Goal: Task Accomplishment & Management: Complete application form

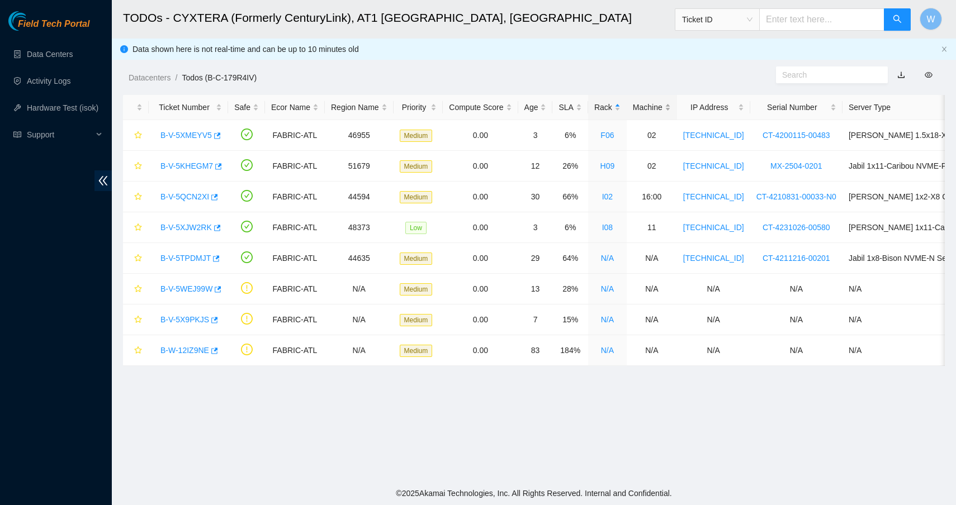
scroll to position [83, 0]
click at [576, 105] on div "SLA" at bounding box center [569, 107] width 23 height 12
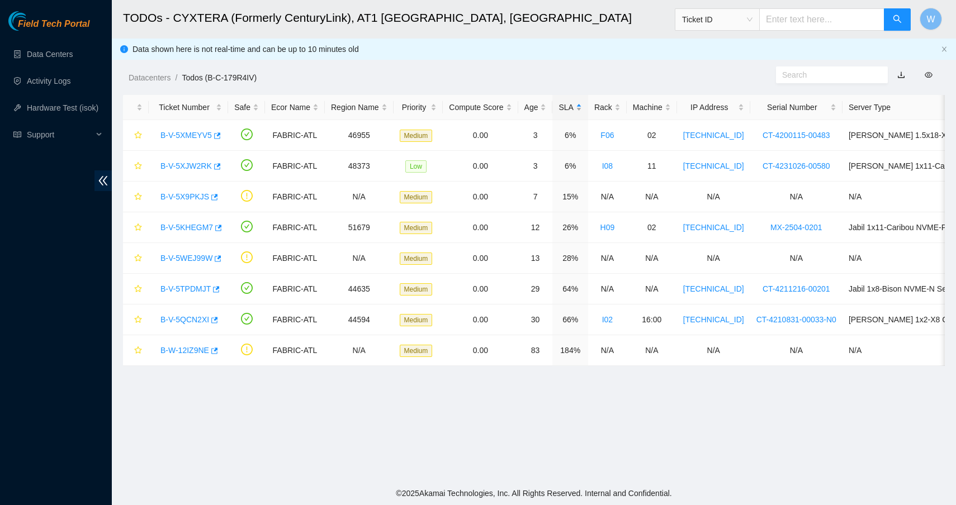
click at [580, 107] on div "SLA" at bounding box center [569, 107] width 23 height 12
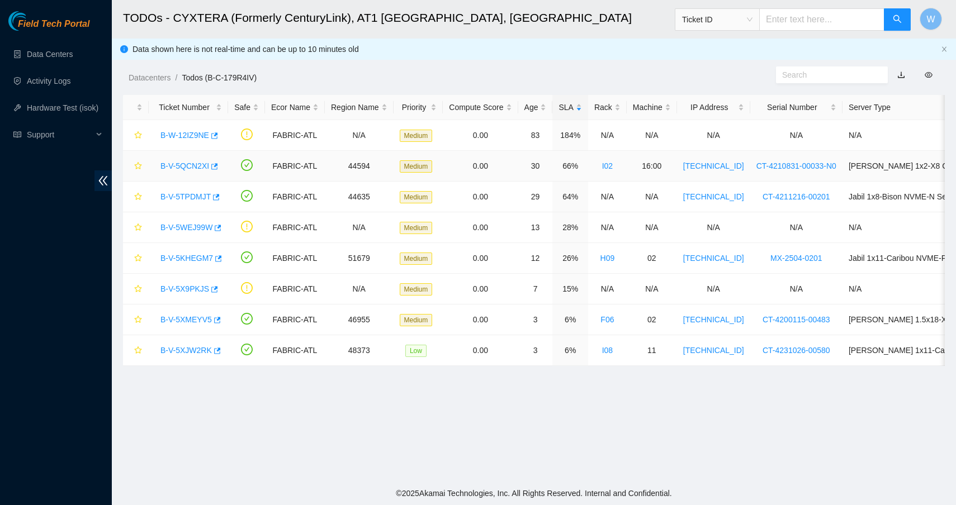
click at [184, 167] on link "B-V-5QCN2XI" at bounding box center [184, 166] width 49 height 9
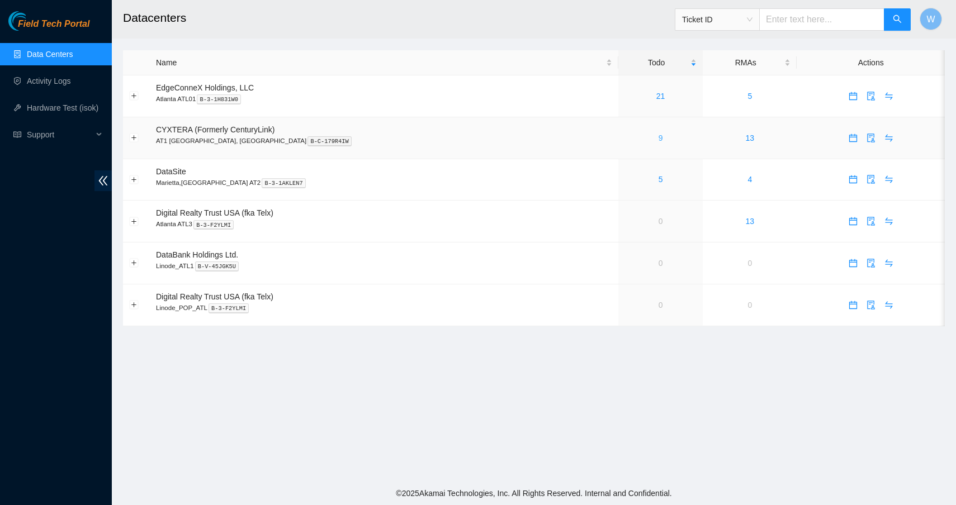
click at [658, 139] on link "9" at bounding box center [660, 138] width 4 height 9
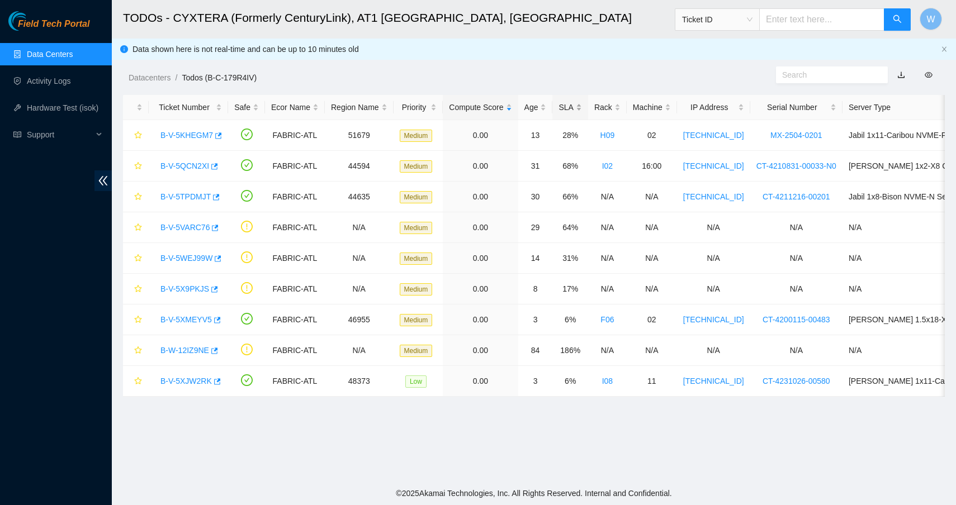
click at [578, 107] on div "SLA" at bounding box center [569, 107] width 23 height 12
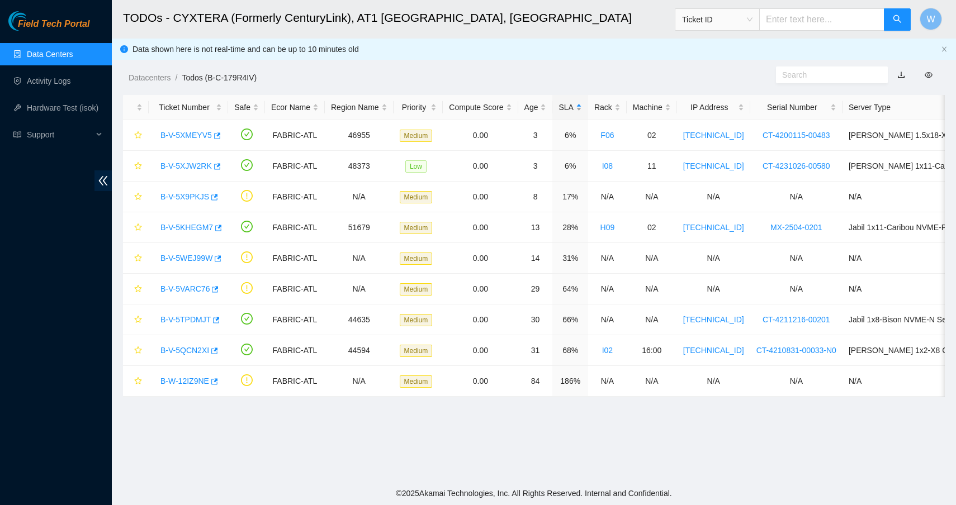
click at [578, 107] on div "SLA" at bounding box center [569, 107] width 23 height 12
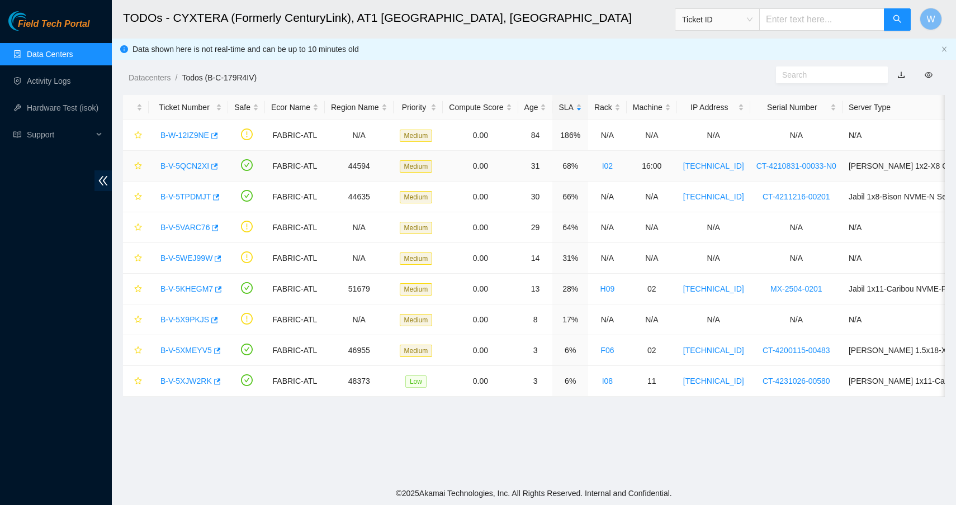
click at [178, 166] on link "B-V-5QCN2XI" at bounding box center [184, 166] width 49 height 9
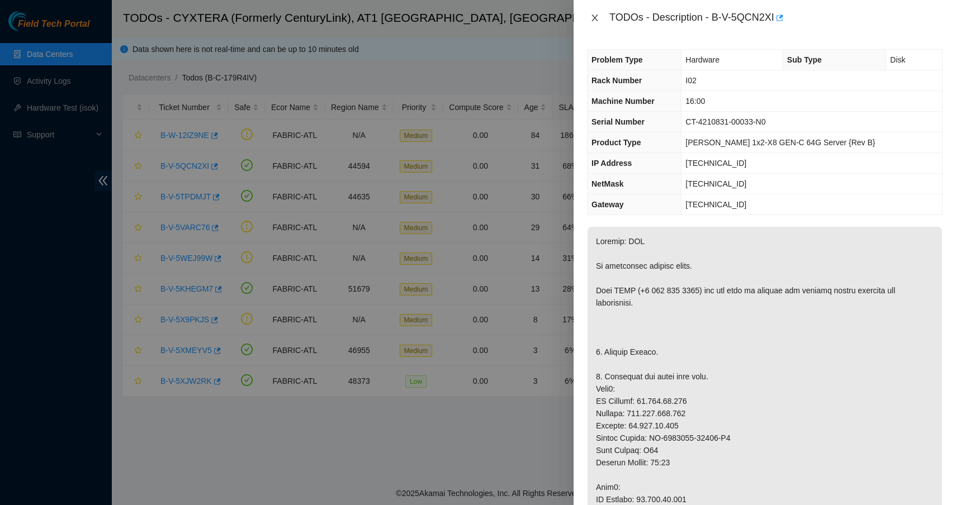
click at [594, 17] on icon "close" at bounding box center [594, 18] width 6 height 7
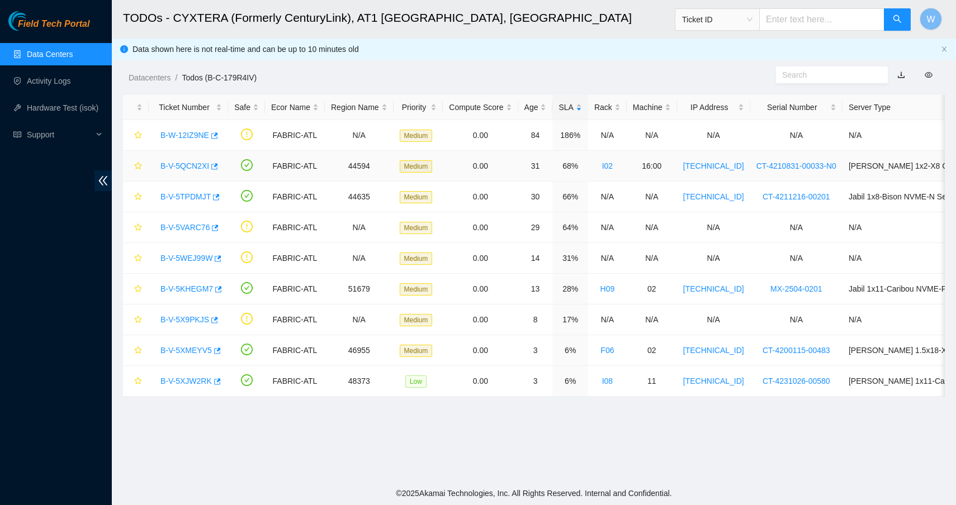
click at [191, 164] on link "B-V-5QCN2XI" at bounding box center [184, 166] width 49 height 9
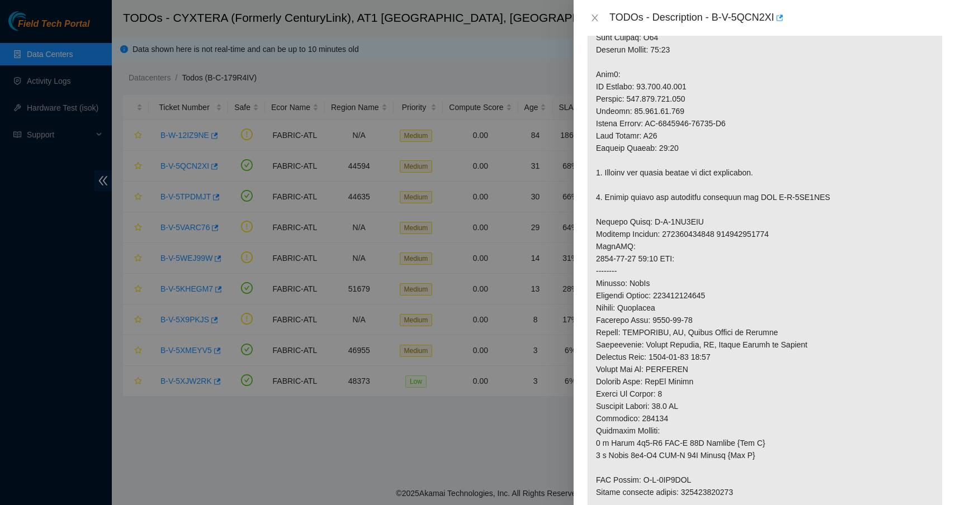
scroll to position [414, 0]
click at [595, 20] on icon "close" at bounding box center [594, 17] width 9 height 9
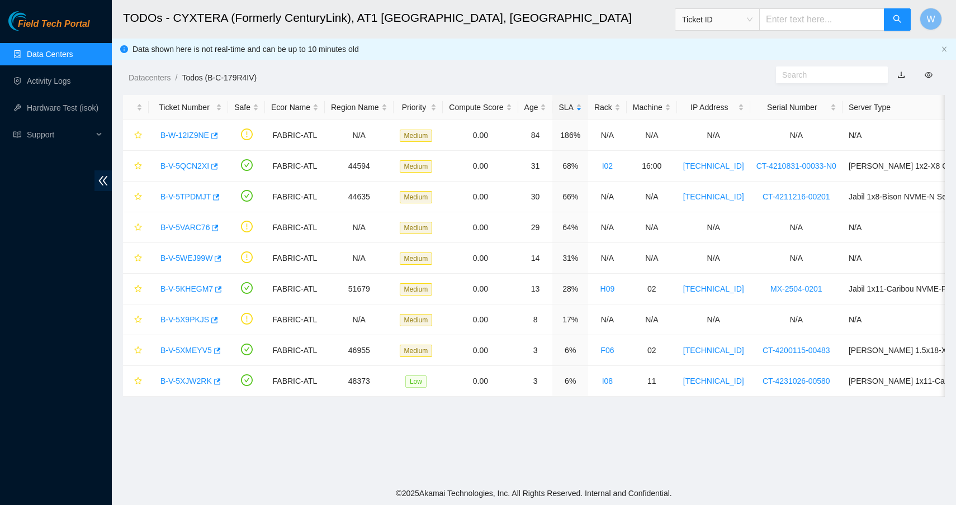
scroll to position [83, 0]
click at [190, 196] on link "B-V-5TPDMJT" at bounding box center [185, 196] width 50 height 9
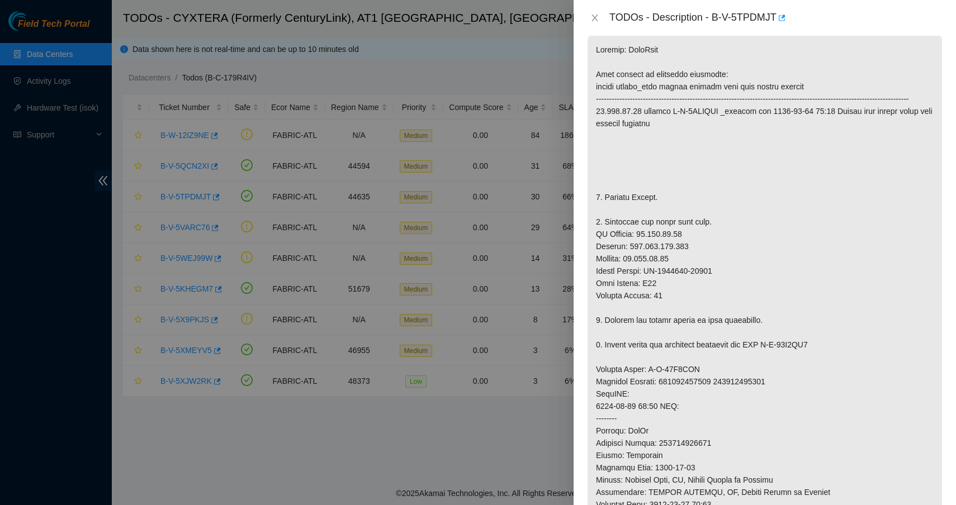
scroll to position [194, 0]
click at [592, 16] on icon "close" at bounding box center [594, 17] width 9 height 9
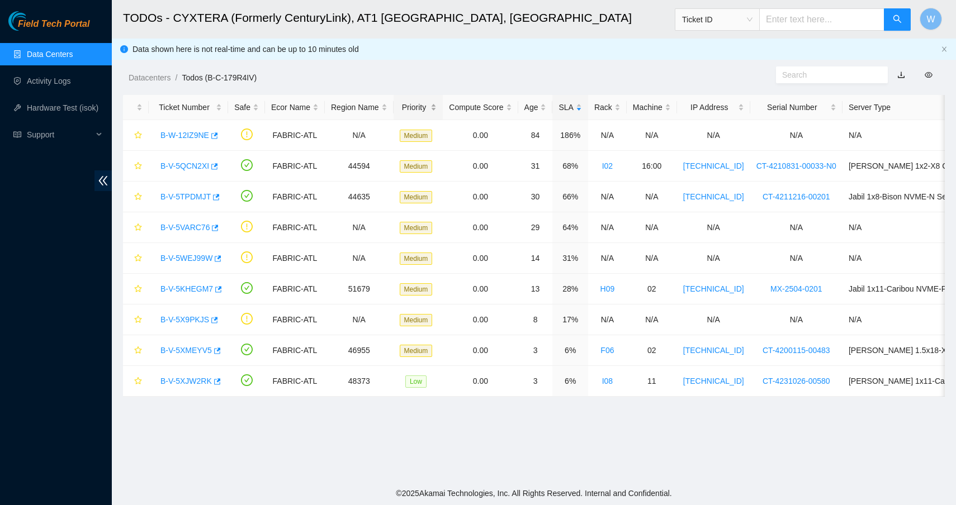
scroll to position [83, 0]
click at [202, 290] on link "B-V-5KHEGM7" at bounding box center [186, 288] width 53 height 9
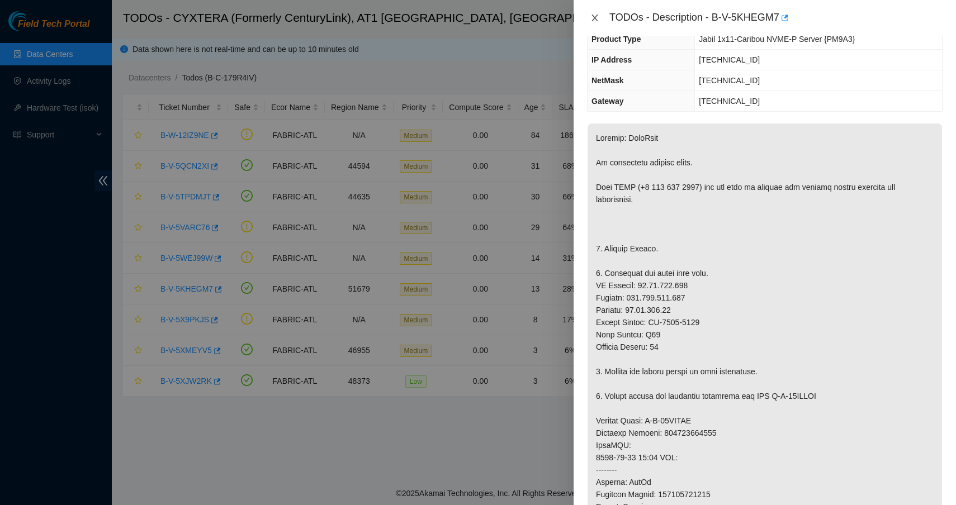
click at [597, 20] on icon "close" at bounding box center [594, 17] width 9 height 9
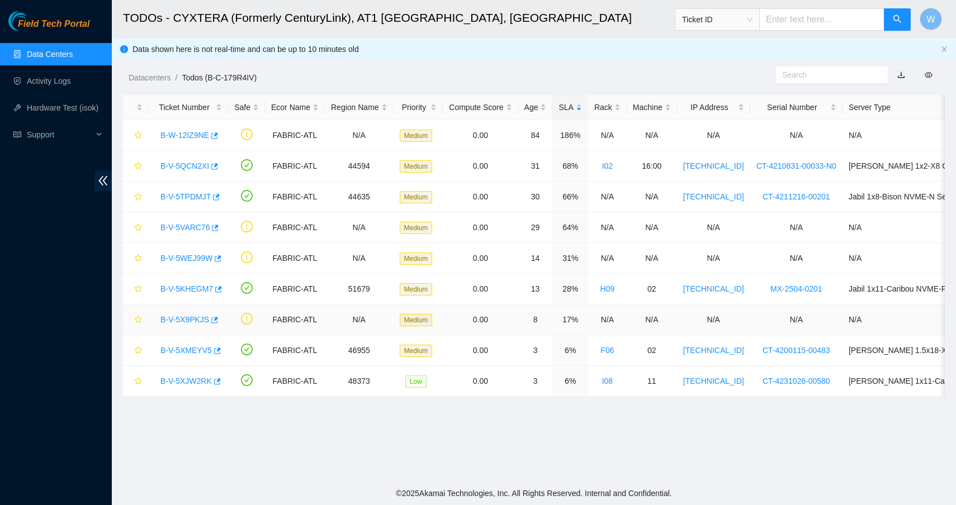
click at [199, 321] on link "B-V-5X9PKJS" at bounding box center [184, 319] width 49 height 9
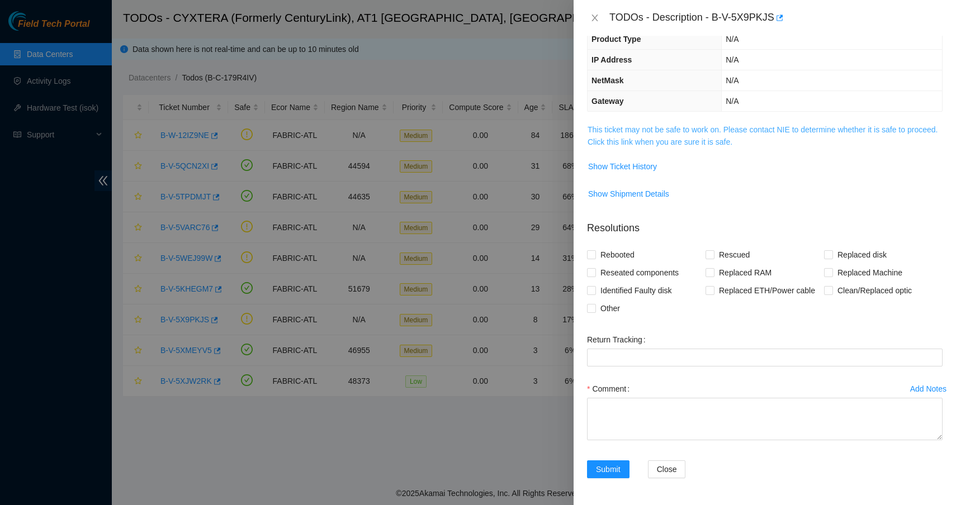
click at [674, 140] on link "This ticket may not be safe to work on. Please contact NIE to determine whether…" at bounding box center [762, 135] width 350 height 21
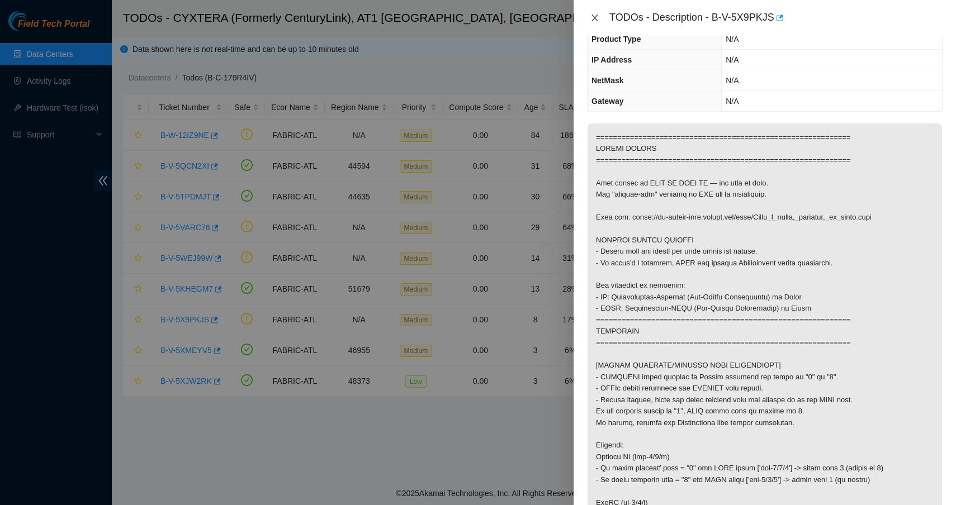
click at [596, 18] on icon "close" at bounding box center [594, 17] width 9 height 9
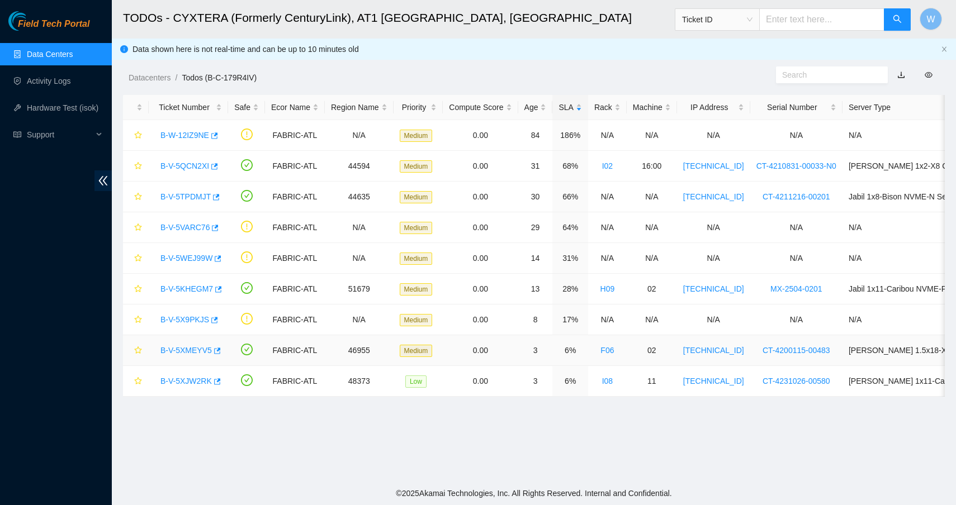
click at [184, 349] on link "B-V-5XMEYV5" at bounding box center [185, 350] width 51 height 9
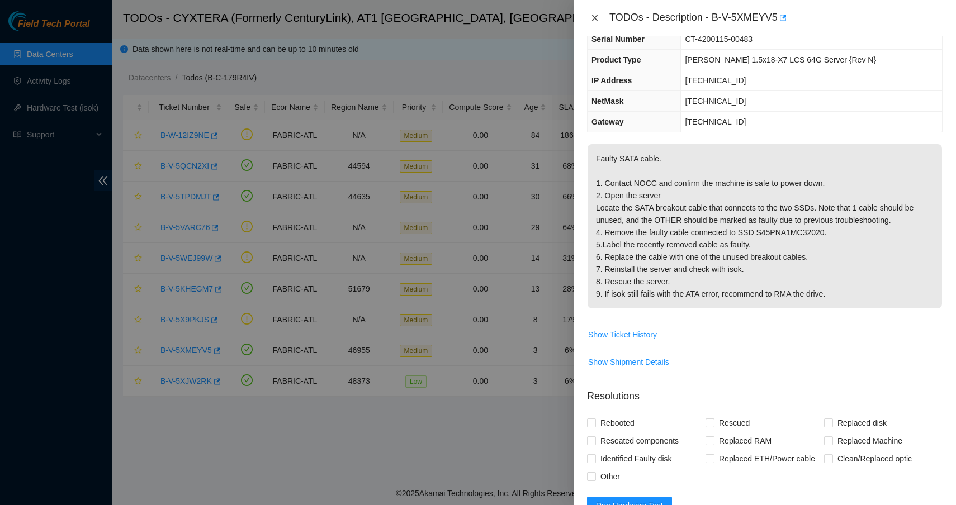
click at [596, 17] on icon "close" at bounding box center [594, 17] width 9 height 9
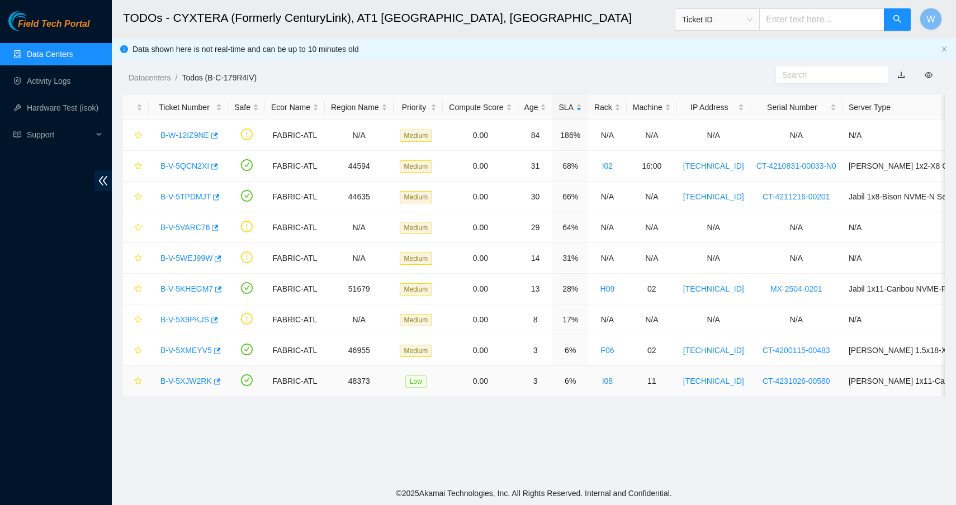
click at [195, 380] on link "B-V-5XJW2RK" at bounding box center [185, 381] width 51 height 9
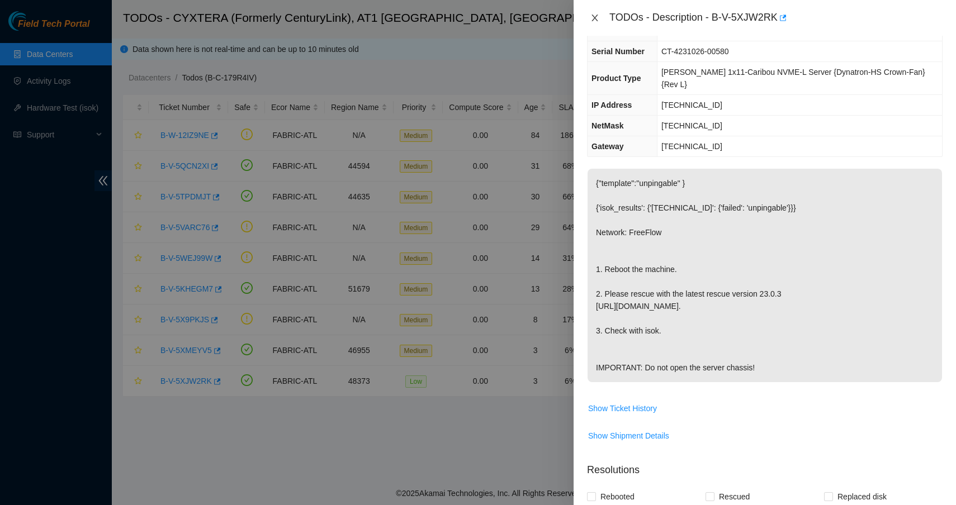
click at [601, 17] on button "Close" at bounding box center [595, 18] width 16 height 11
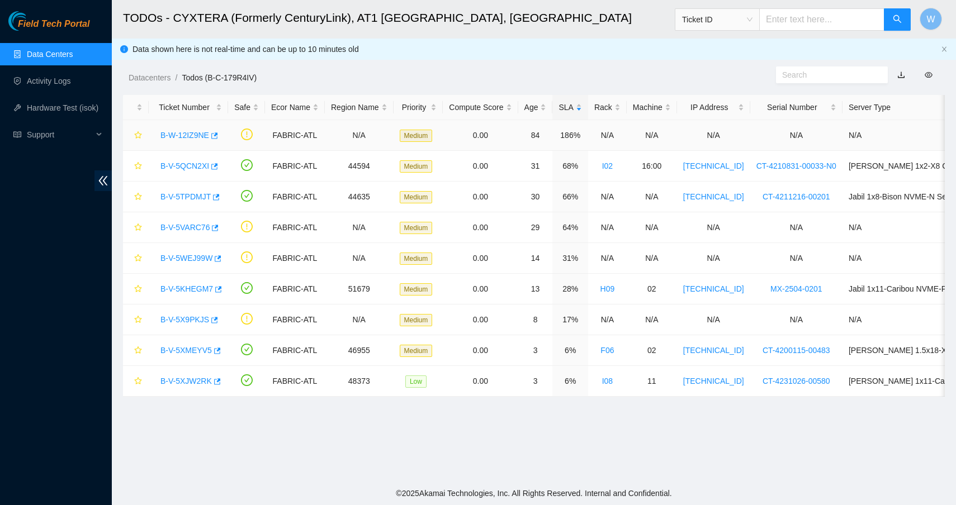
click at [182, 132] on link "B-W-12IZ9NE" at bounding box center [184, 135] width 49 height 9
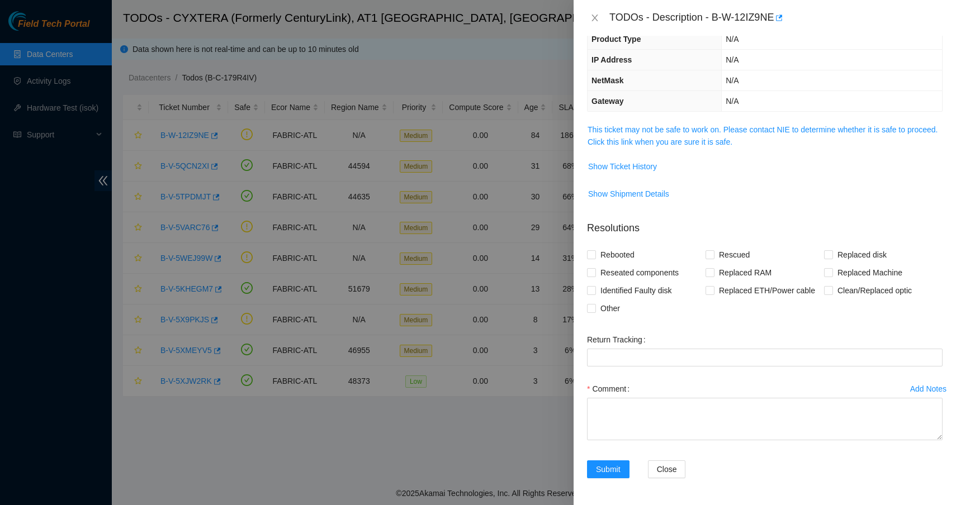
click at [701, 135] on span "This ticket may not be safe to work on. Please contact NIE to determine whether…" at bounding box center [764, 136] width 354 height 25
click at [706, 130] on link "This ticket may not be safe to work on. Please contact NIE to determine whether…" at bounding box center [762, 135] width 350 height 21
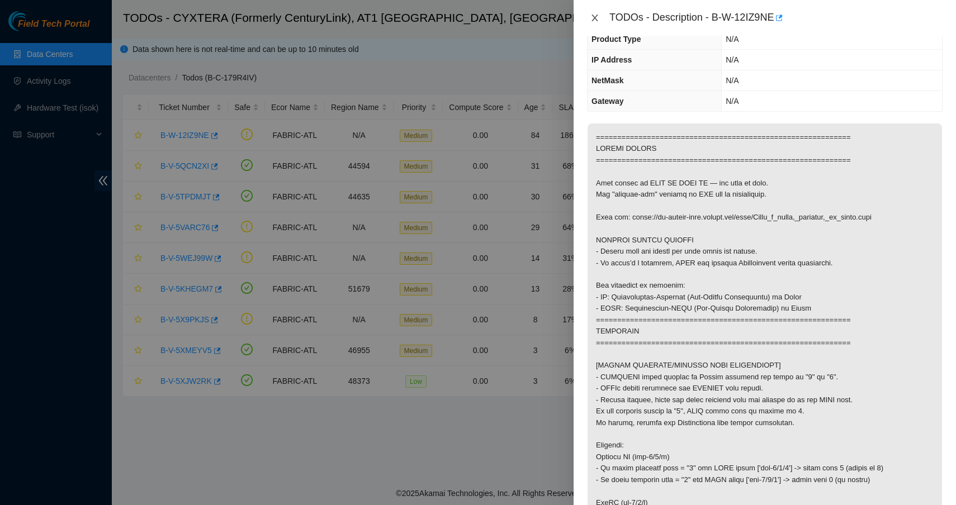
click at [594, 20] on icon "close" at bounding box center [594, 17] width 9 height 9
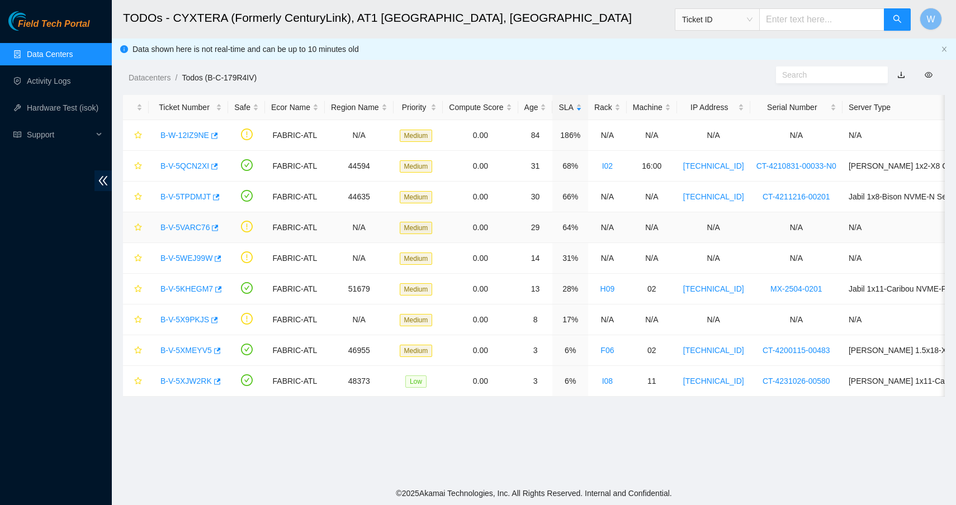
click at [184, 231] on link "B-V-5VARC76" at bounding box center [184, 227] width 49 height 9
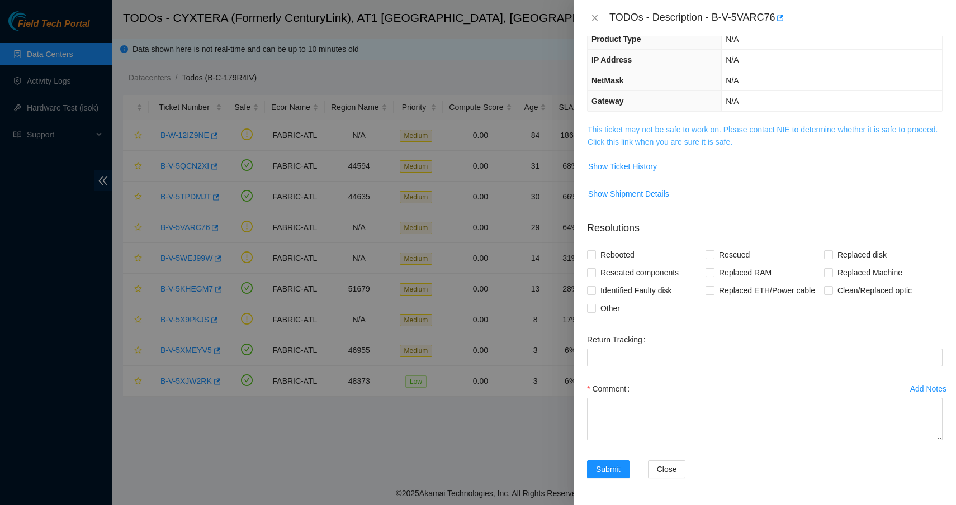
click at [633, 144] on link "This ticket may not be safe to work on. Please contact NIE to determine whether…" at bounding box center [762, 135] width 350 height 21
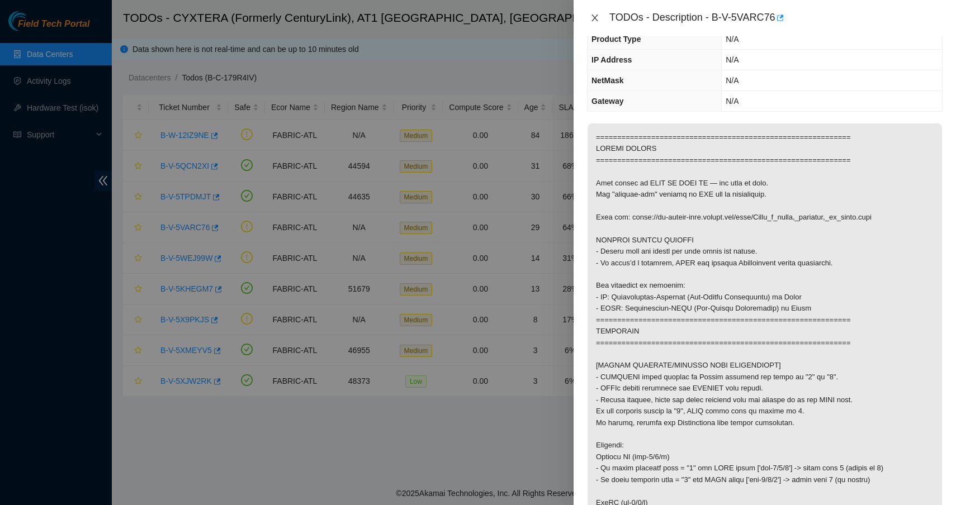
click at [594, 17] on icon "close" at bounding box center [594, 18] width 6 height 7
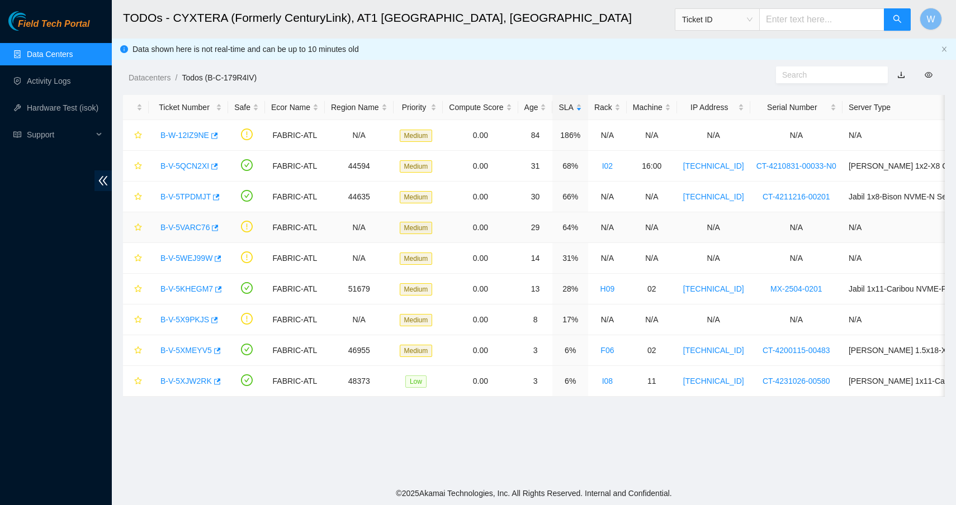
click at [198, 225] on link "B-V-5VARC76" at bounding box center [184, 227] width 49 height 9
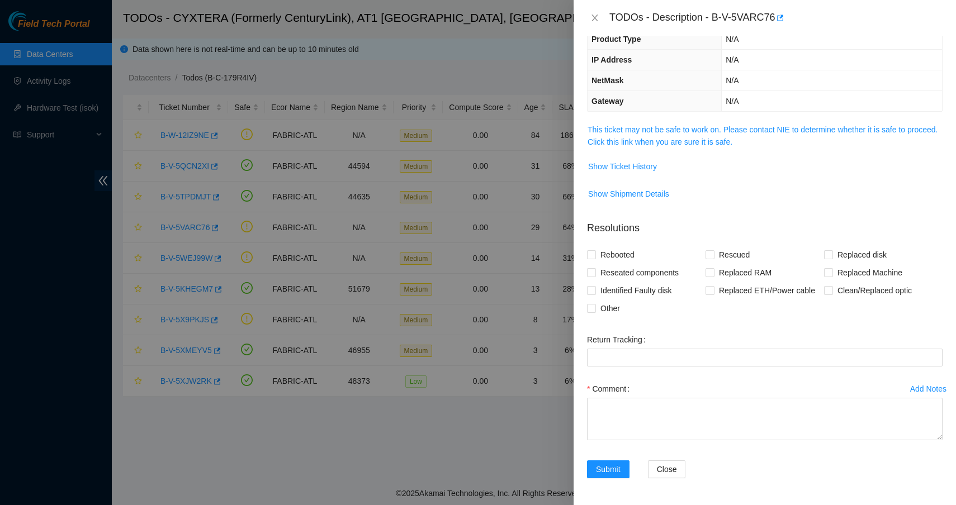
click at [737, 120] on div "Problem Type Network Rack Number N/A Machine Number N/A Serial Number N/A Produ…" at bounding box center [764, 270] width 382 height 469
click at [737, 121] on div "Problem Type Network Rack Number N/A Machine Number N/A Serial Number N/A Produ…" at bounding box center [764, 270] width 382 height 469
click at [737, 124] on span "This ticket may not be safe to work on. Please contact NIE to determine whether…" at bounding box center [764, 136] width 354 height 25
click at [737, 131] on link "This ticket may not be safe to work on. Please contact NIE to determine whether…" at bounding box center [762, 135] width 350 height 21
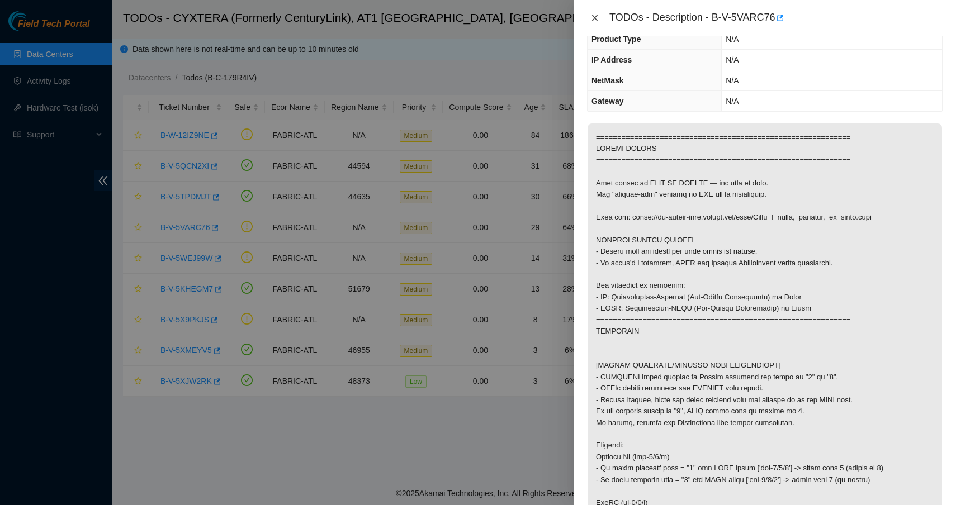
click at [595, 20] on icon "close" at bounding box center [594, 17] width 9 height 9
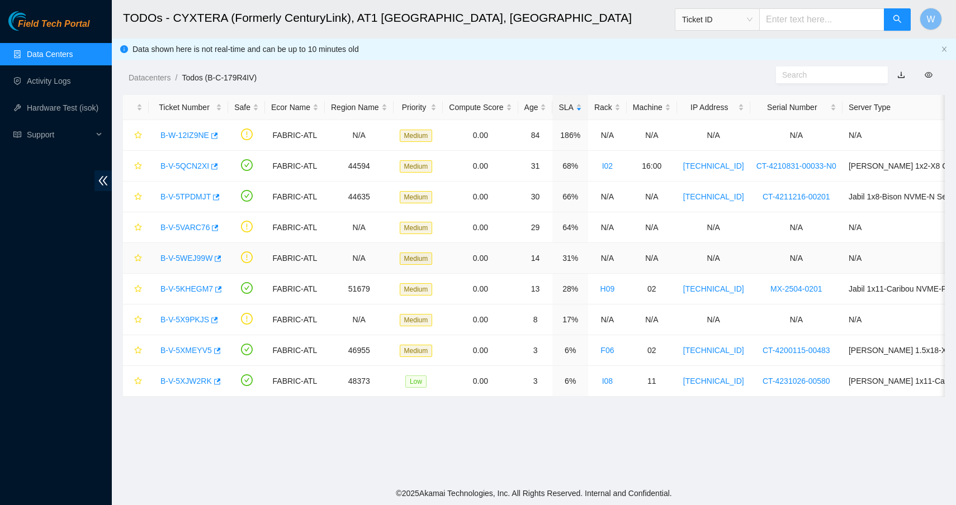
click at [182, 254] on link "B-V-5WEJ99W" at bounding box center [186, 258] width 52 height 9
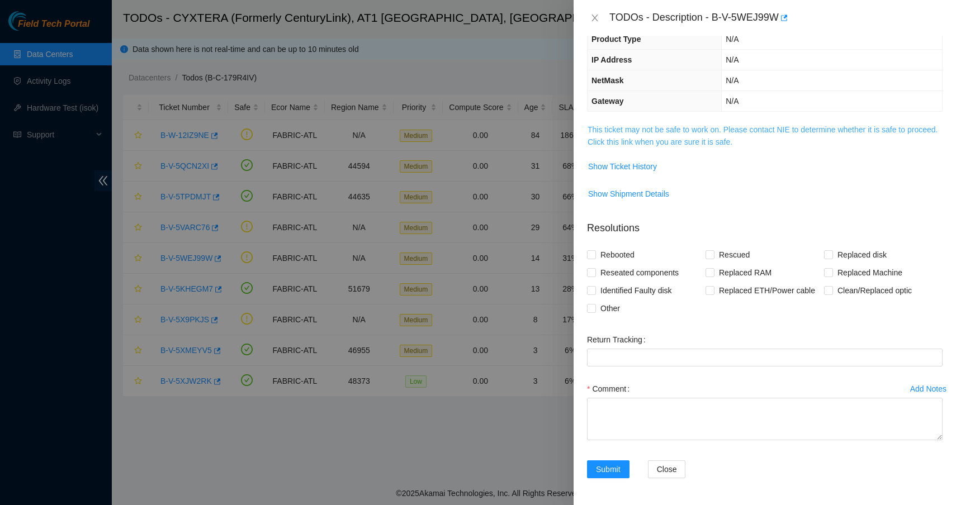
click at [657, 129] on link "This ticket may not be safe to work on. Please contact NIE to determine whether…" at bounding box center [762, 135] width 350 height 21
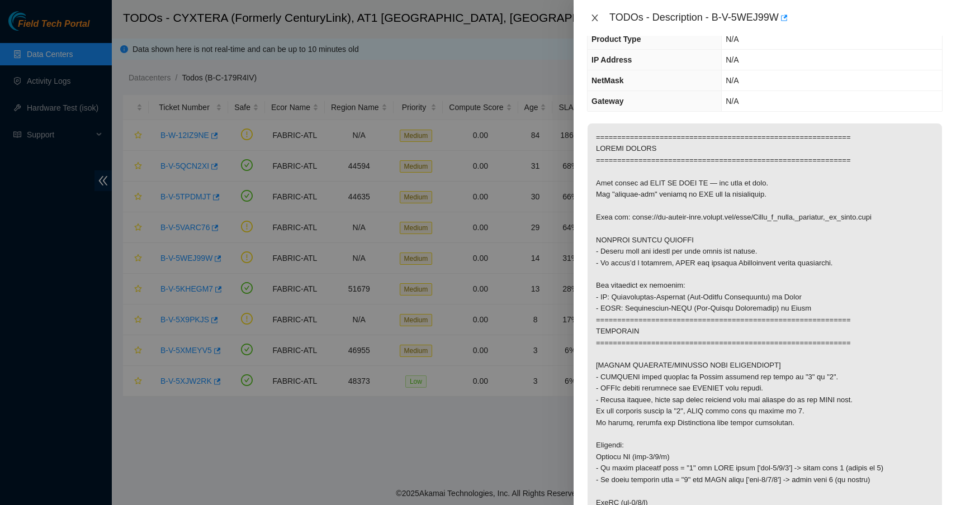
click at [592, 18] on icon "close" at bounding box center [594, 17] width 9 height 9
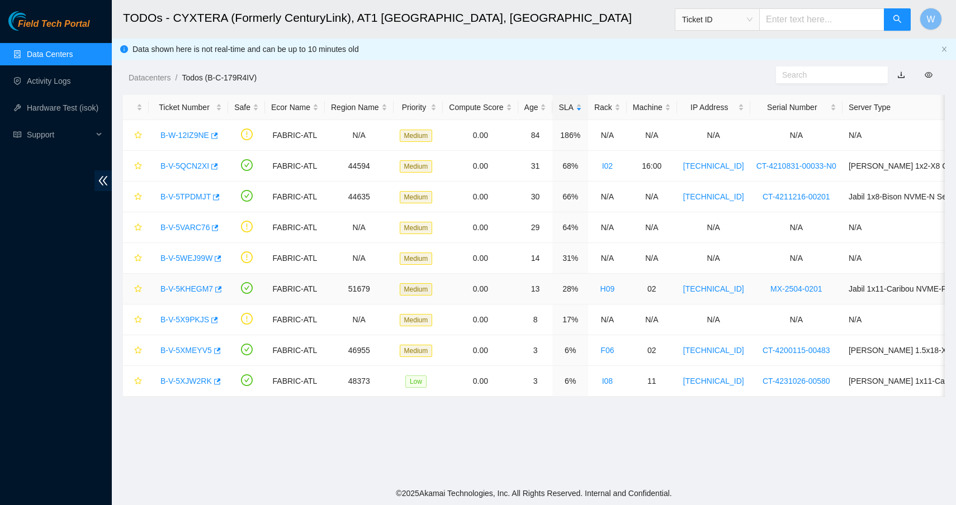
click at [208, 286] on link "B-V-5KHEGM7" at bounding box center [186, 288] width 53 height 9
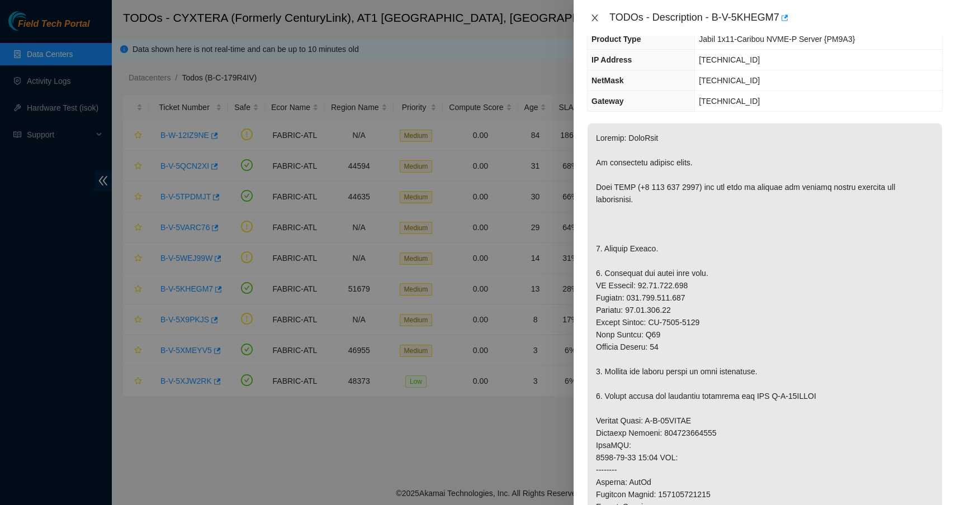
click at [594, 18] on icon "close" at bounding box center [594, 18] width 6 height 7
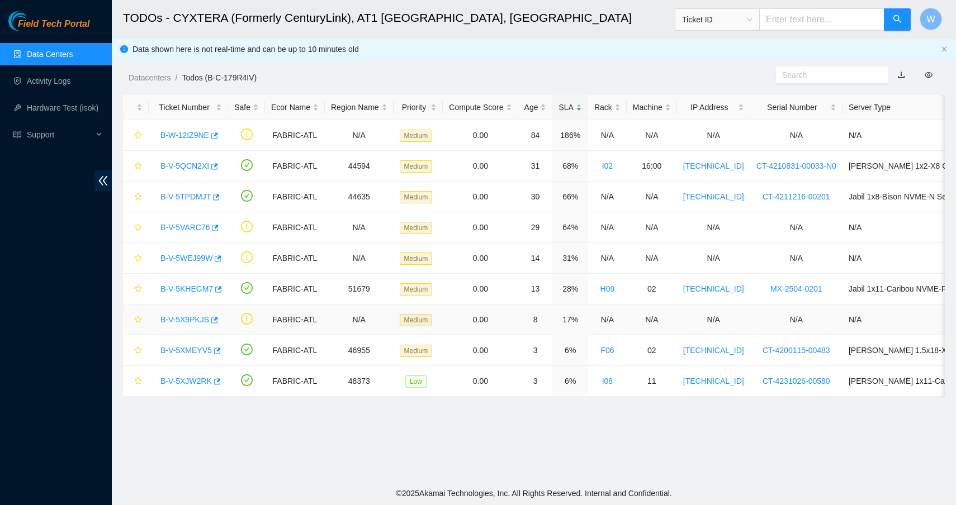
click at [200, 318] on link "B-V-5X9PKJS" at bounding box center [184, 319] width 49 height 9
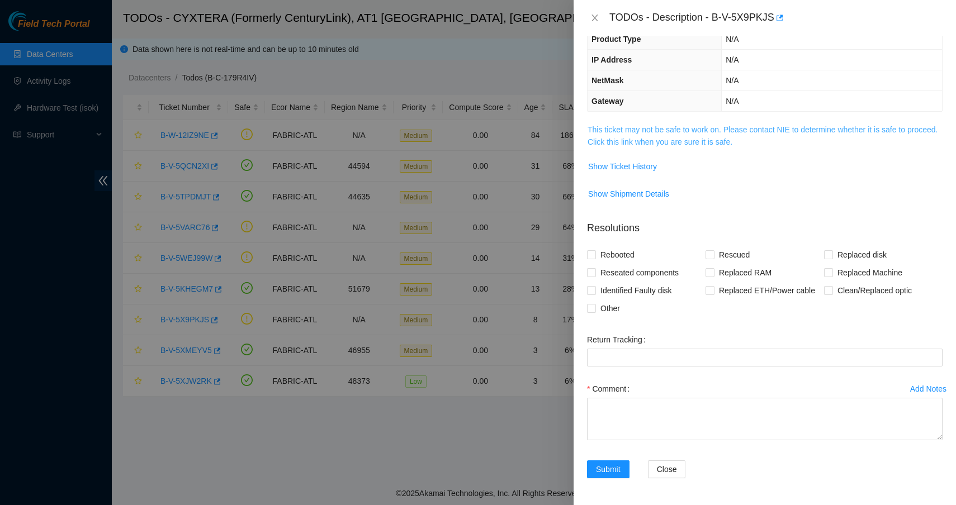
click at [714, 132] on link "This ticket may not be safe to work on. Please contact NIE to determine whether…" at bounding box center [762, 135] width 350 height 21
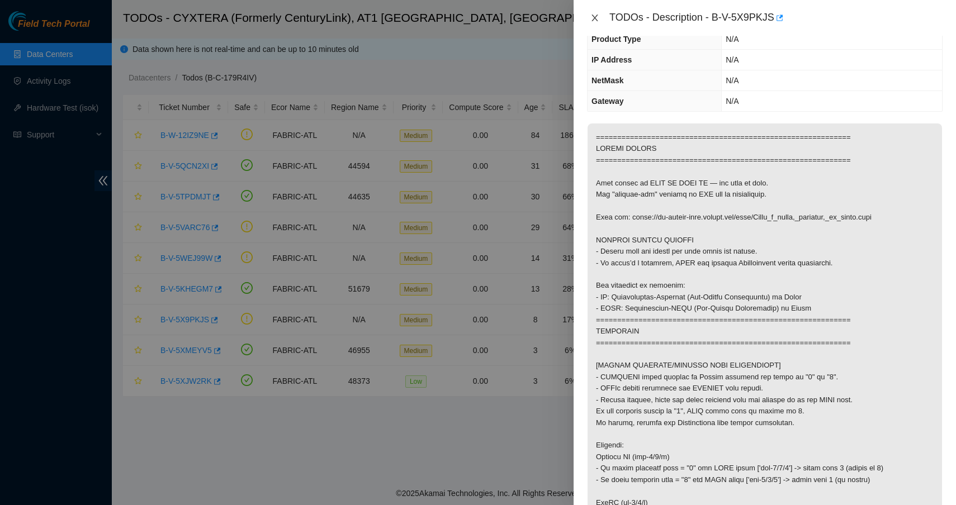
click at [593, 15] on icon "close" at bounding box center [594, 18] width 6 height 7
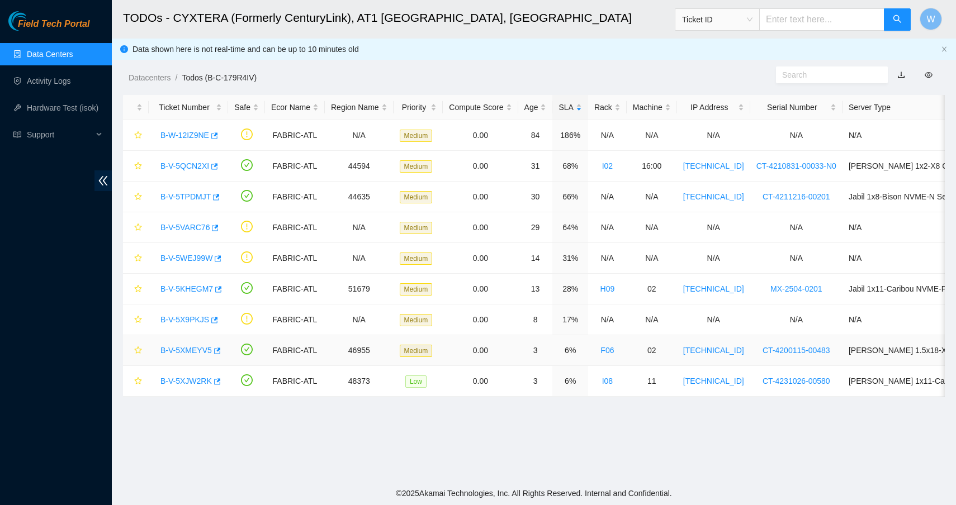
click at [198, 351] on link "B-V-5XMEYV5" at bounding box center [185, 350] width 51 height 9
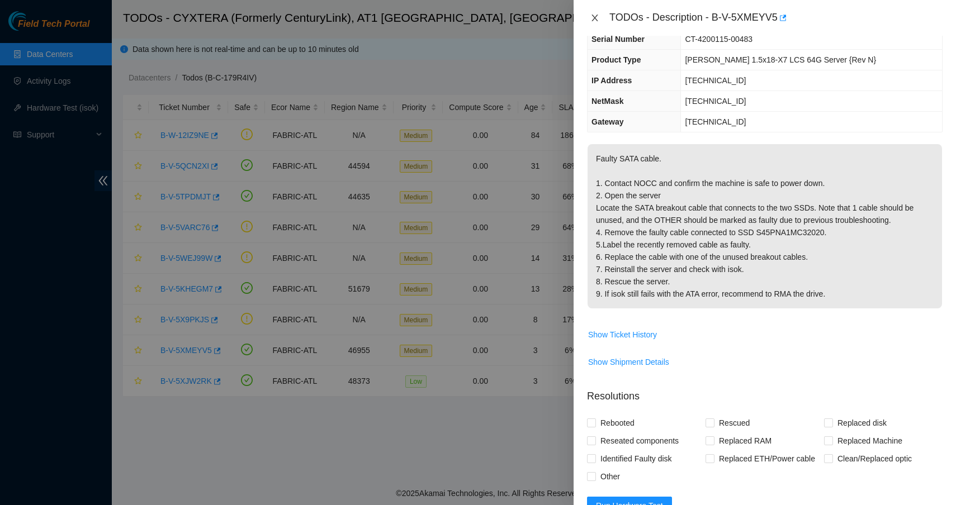
click at [592, 18] on icon "close" at bounding box center [594, 17] width 9 height 9
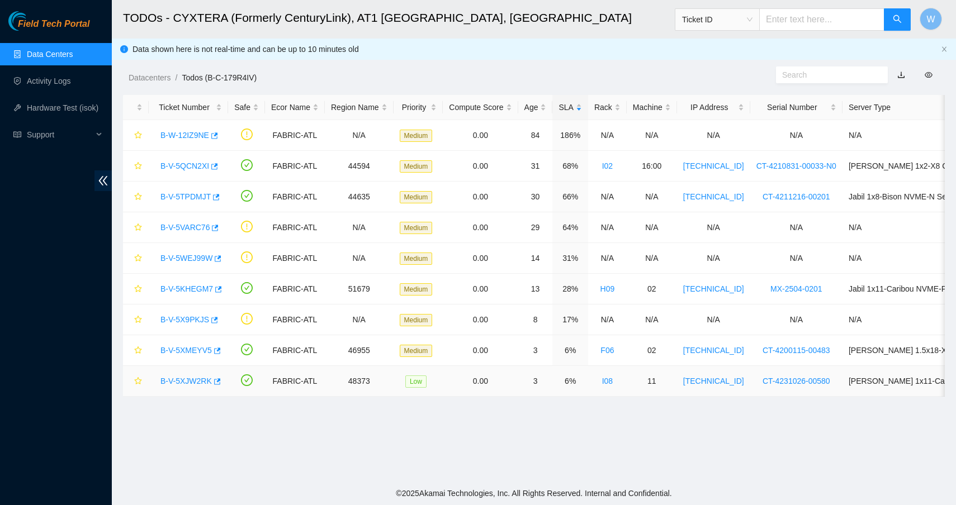
click at [200, 382] on link "B-V-5XJW2RK" at bounding box center [185, 381] width 51 height 9
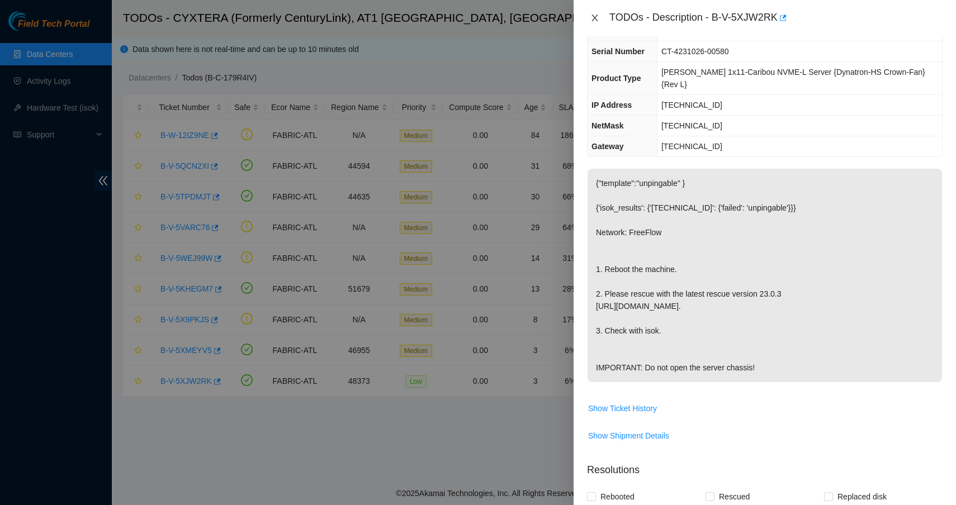
click at [595, 18] on icon "close" at bounding box center [594, 17] width 9 height 9
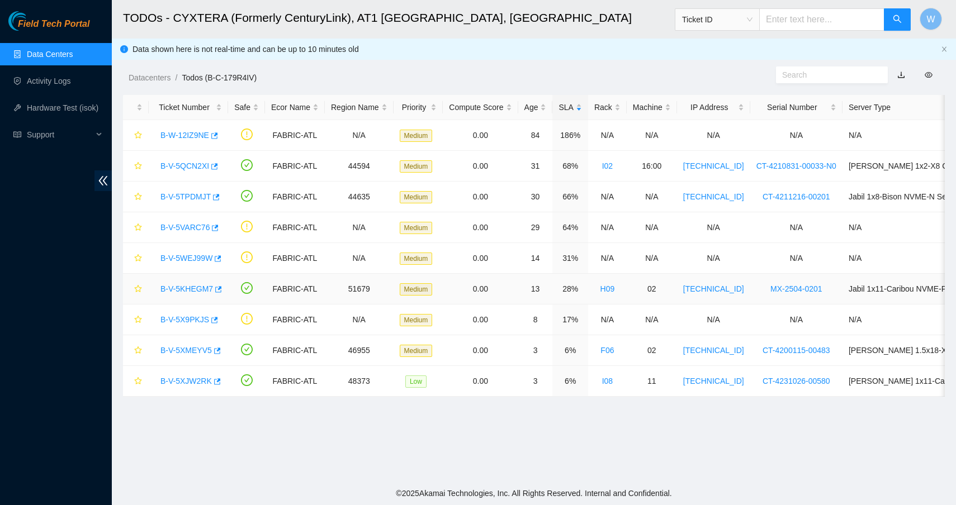
click at [197, 290] on link "B-V-5KHEGM7" at bounding box center [186, 288] width 53 height 9
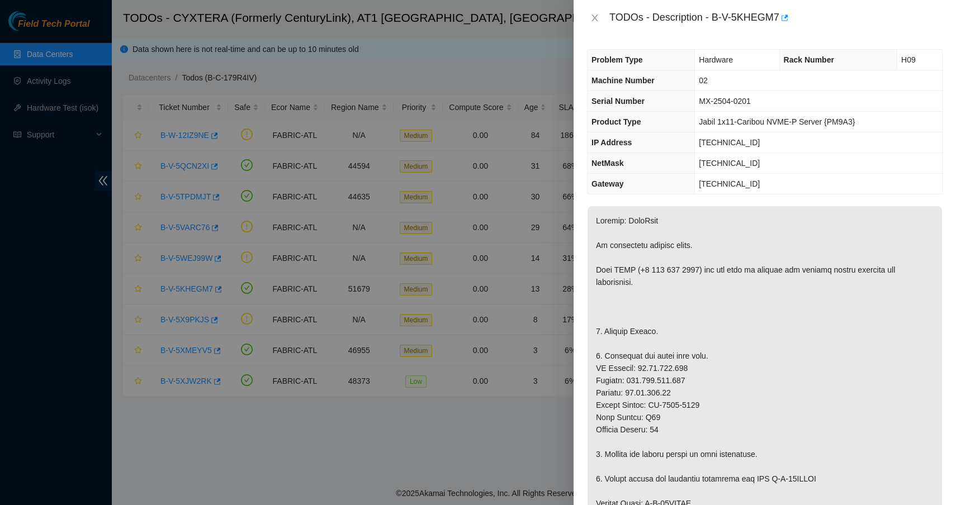
scroll to position [0, 0]
click at [593, 18] on icon "close" at bounding box center [594, 17] width 9 height 9
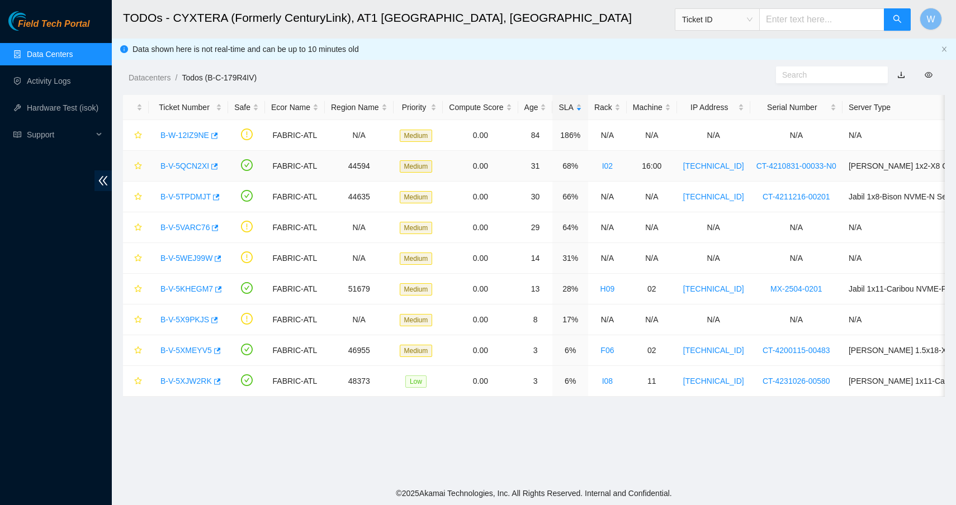
click at [184, 163] on link "B-V-5QCN2XI" at bounding box center [184, 166] width 49 height 9
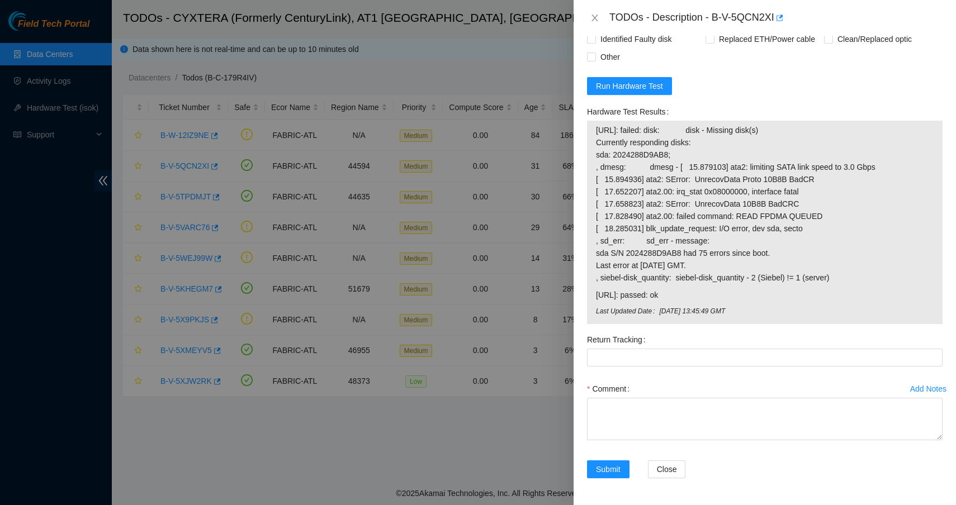
scroll to position [1080, 0]
click at [636, 90] on span "Run Hardware Test" at bounding box center [629, 86] width 67 height 12
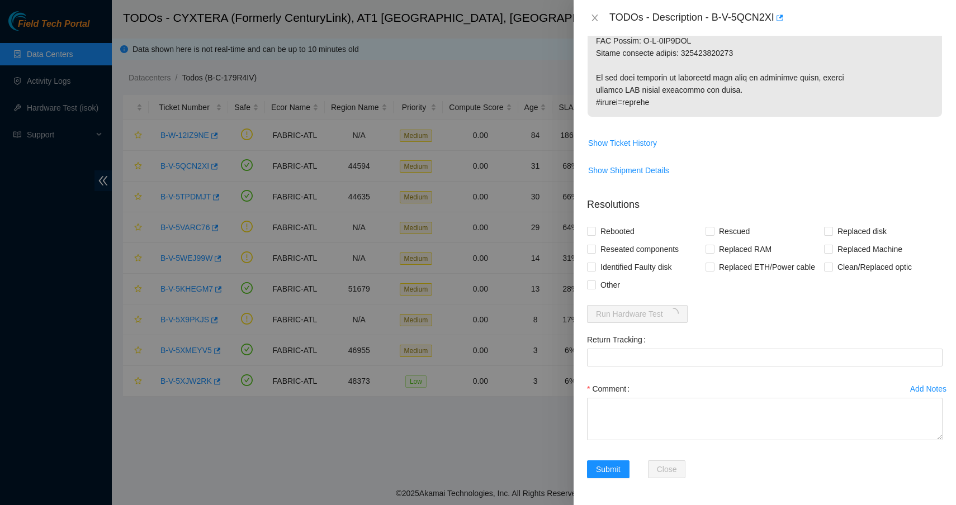
scroll to position [852, 0]
click at [606, 234] on span "Rebooted" at bounding box center [617, 231] width 43 height 18
click at [595, 234] on input "Rebooted" at bounding box center [591, 231] width 8 height 8
checkbox input "true"
click at [857, 249] on span "Replaced Machine" at bounding box center [870, 249] width 74 height 18
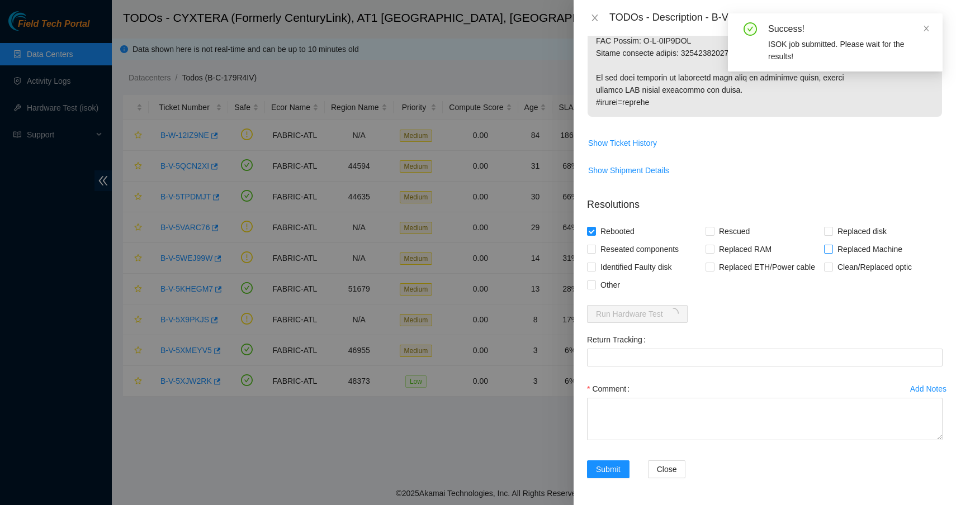
click at [832, 249] on input "Replaced Machine" at bounding box center [828, 249] width 8 height 8
checkbox input "true"
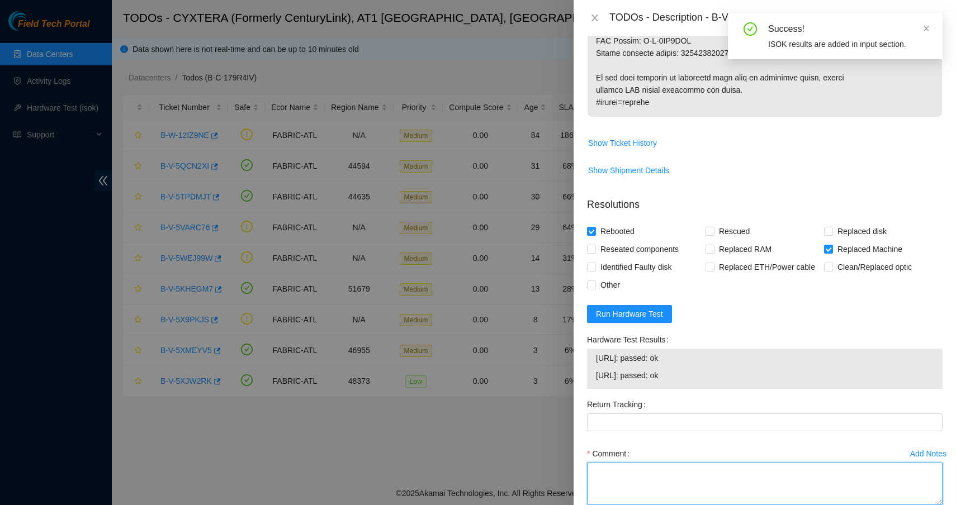
click at [639, 482] on textarea "Comment" at bounding box center [764, 484] width 355 height 42
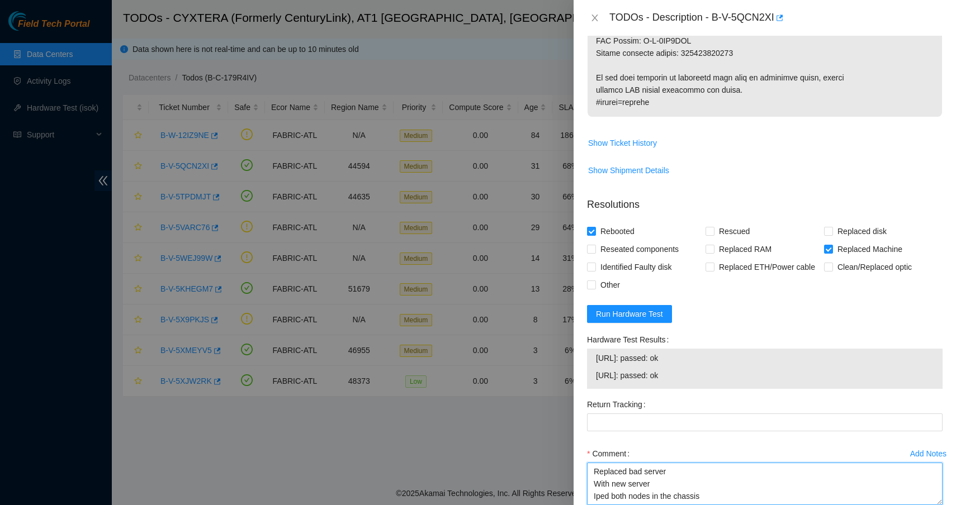
scroll to position [8, 0]
drag, startPoint x: 699, startPoint y: 374, endPoint x: 597, endPoint y: 357, distance: 103.7
click at [597, 357] on tbody "[URL]: passed: ok [URL]: passed: ok" at bounding box center [764, 369] width 339 height 35
copy tbody "[URL]: passed: ok [URL]: passed: ok"
click at [643, 497] on textarea "Replaced bad server With new server Iped both nodes in the chassis Ran isok -" at bounding box center [764, 484] width 355 height 42
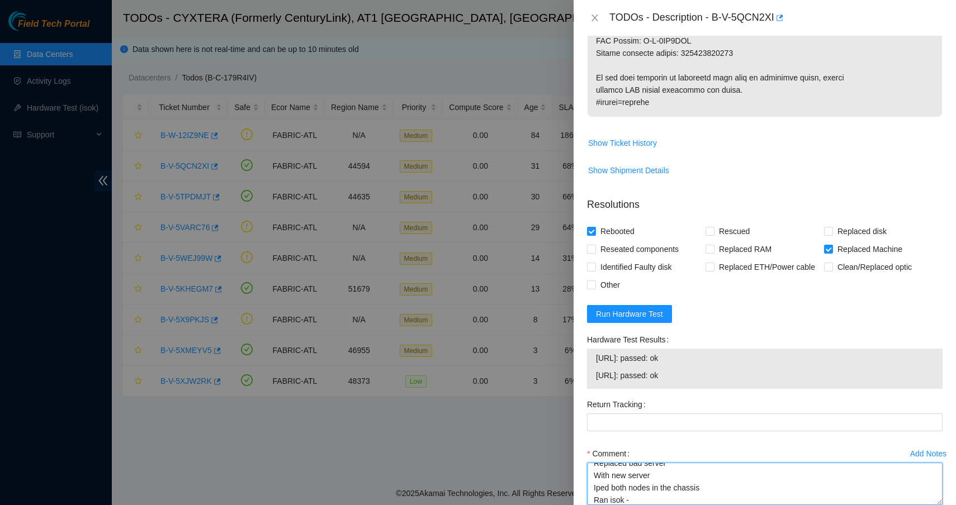
paste textarea "[URL]: passed: ok [URL]: passed: ok"
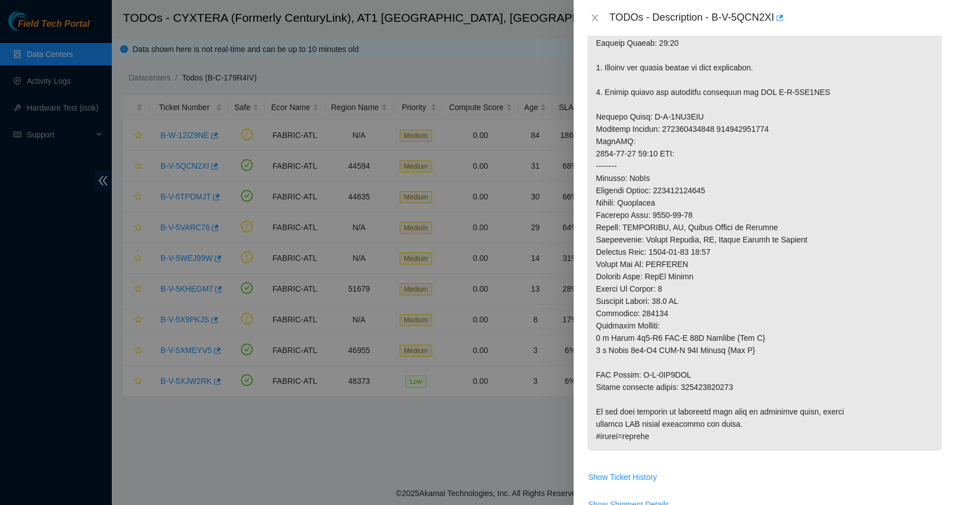
scroll to position [442, 0]
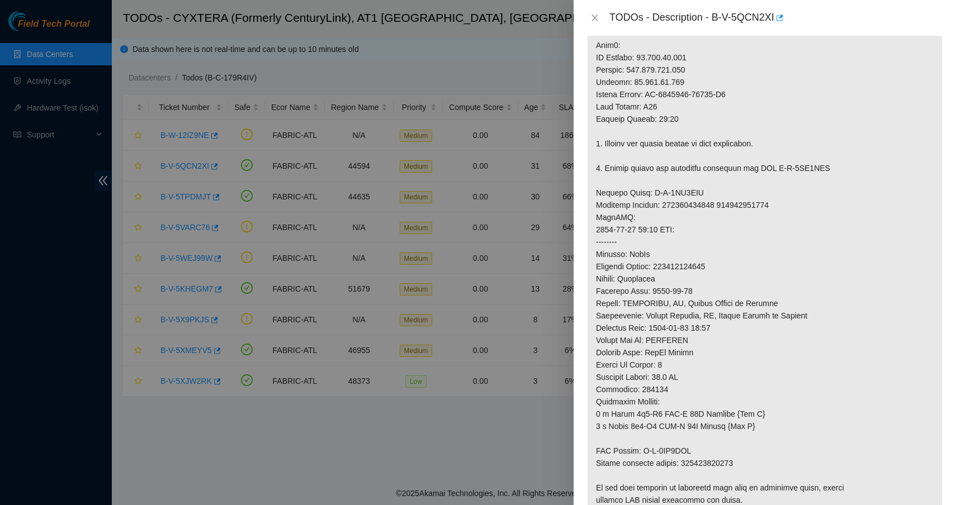
type textarea "Replaced bad server With new server Iped both nodes in the chassis Ran isok - […"
click at [721, 464] on p at bounding box center [764, 156] width 354 height 742
copy p "417328424988"
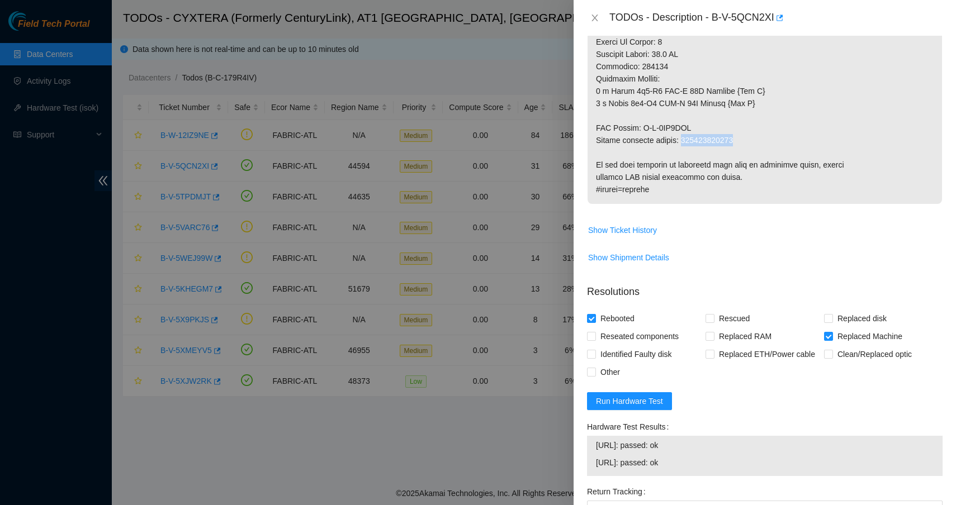
scroll to position [771, 0]
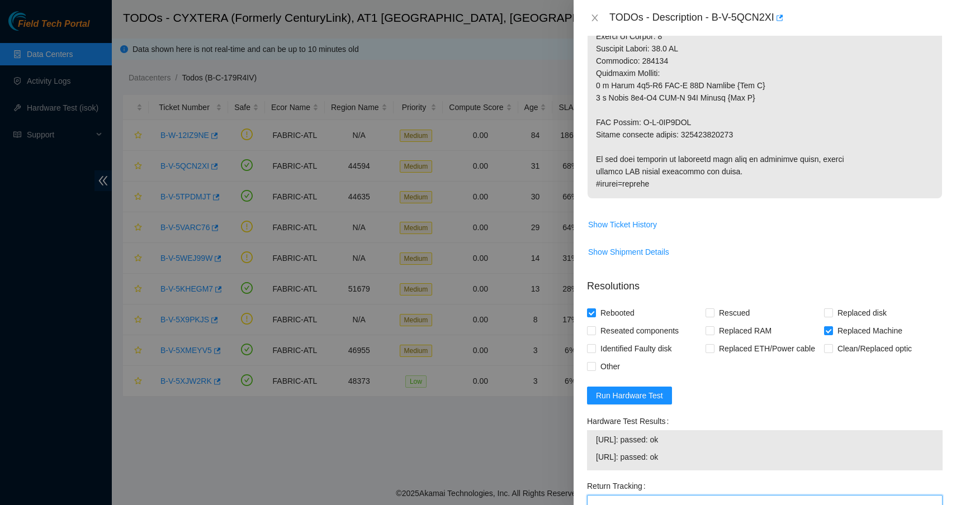
click at [663, 497] on Tracking "Return Tracking" at bounding box center [764, 504] width 355 height 18
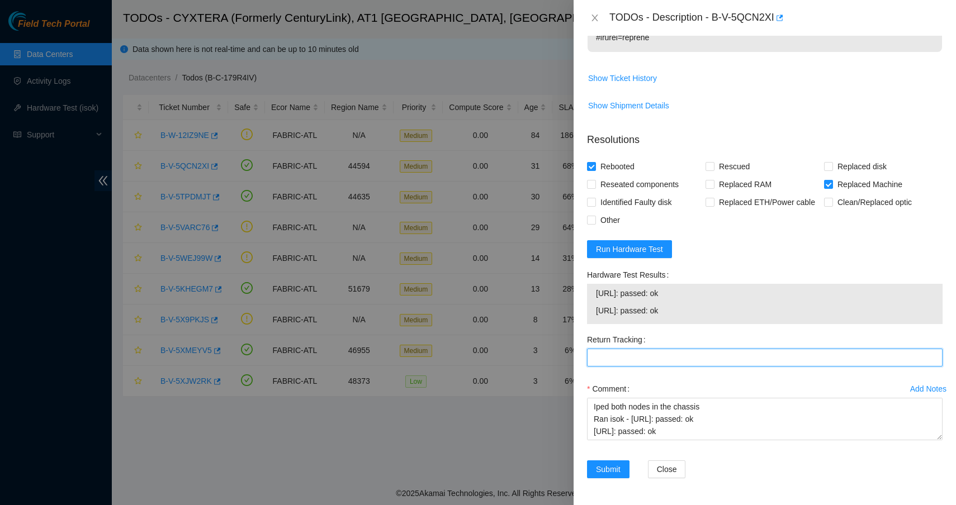
scroll to position [917, 0]
paste Tracking "417328424988"
type Tracking "417328424988"
click at [614, 471] on span "Submit" at bounding box center [608, 469] width 25 height 12
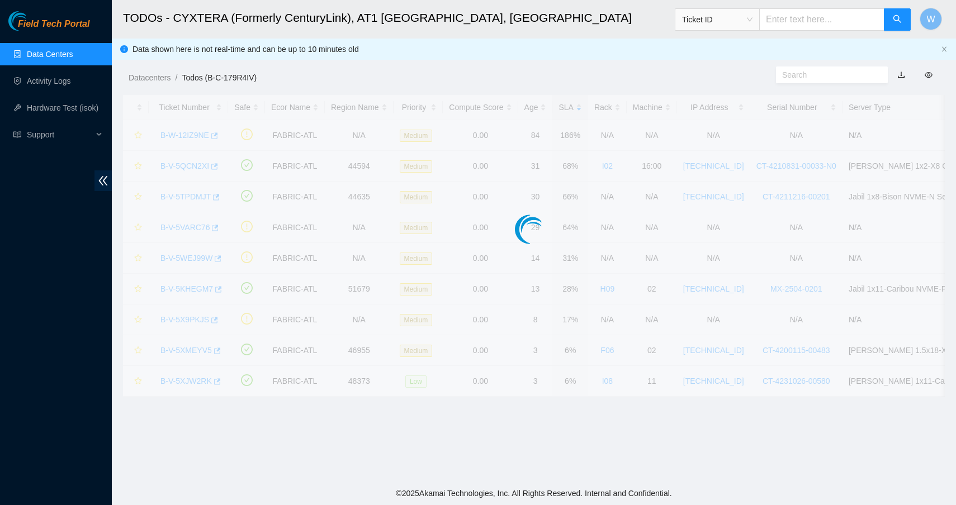
scroll to position [83, 0]
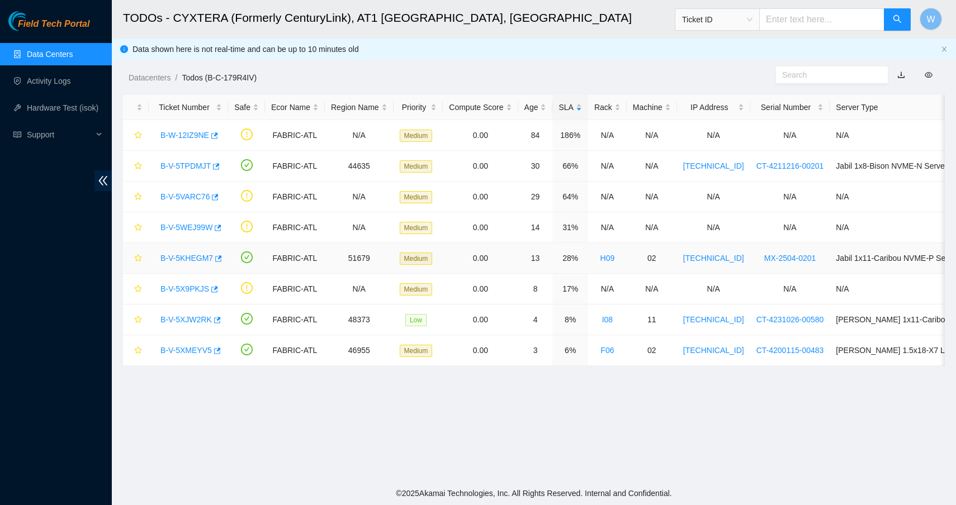
click at [201, 257] on link "B-V-5KHEGM7" at bounding box center [186, 258] width 53 height 9
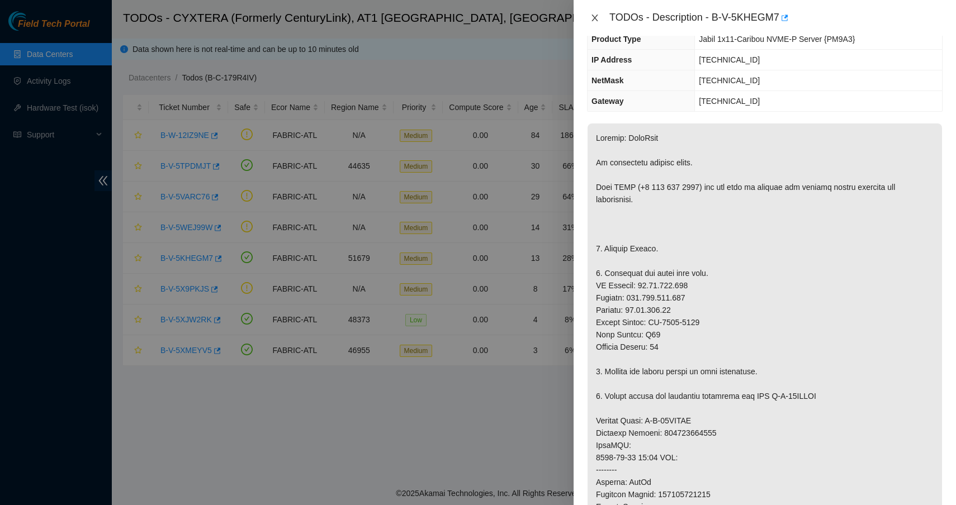
click at [595, 22] on icon "close" at bounding box center [594, 17] width 9 height 9
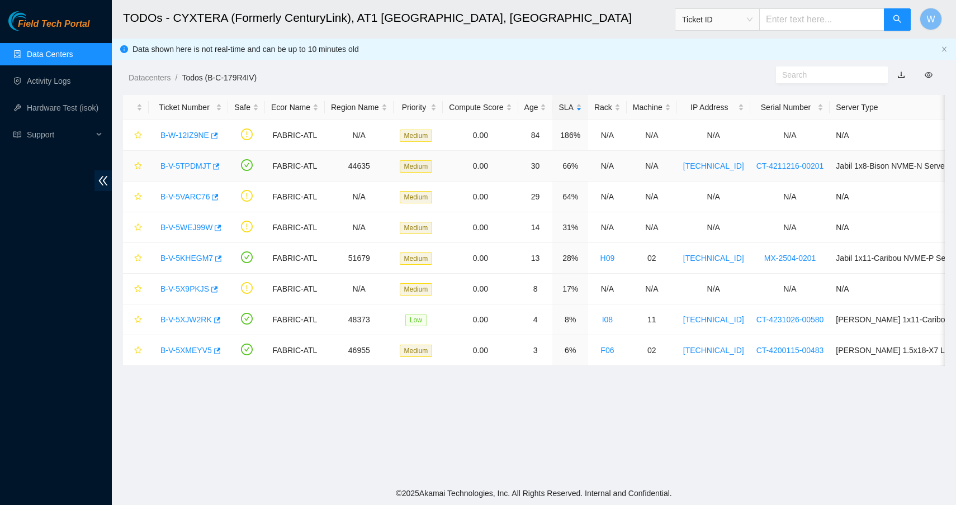
click at [182, 163] on link "B-V-5TPDMJT" at bounding box center [185, 166] width 50 height 9
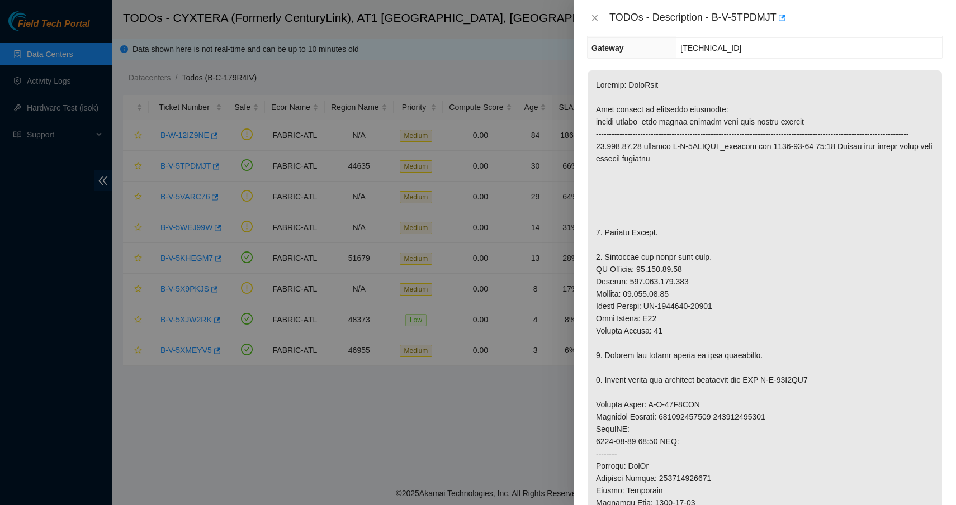
scroll to position [791, 0]
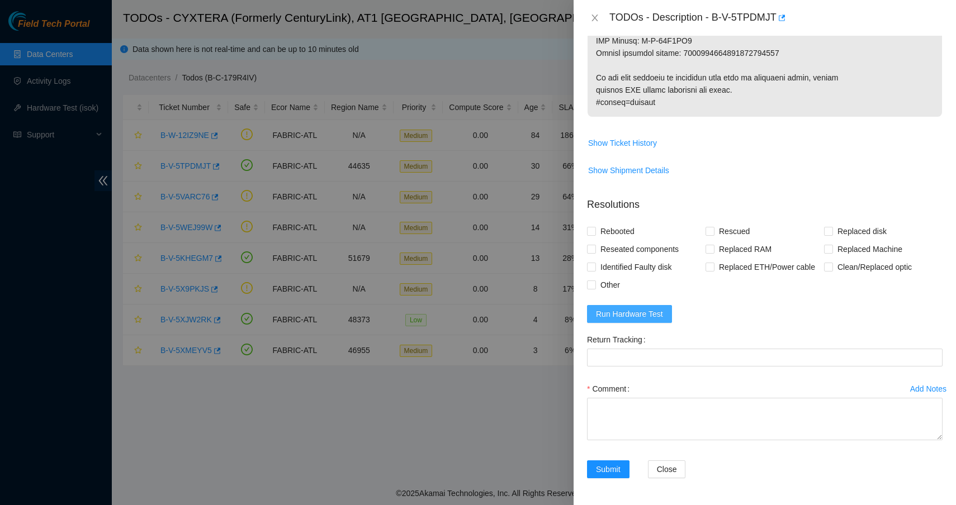
click at [616, 315] on span "Run Hardware Test" at bounding box center [629, 314] width 67 height 12
click at [594, 228] on input "Rebooted" at bounding box center [591, 231] width 8 height 8
checkbox input "true"
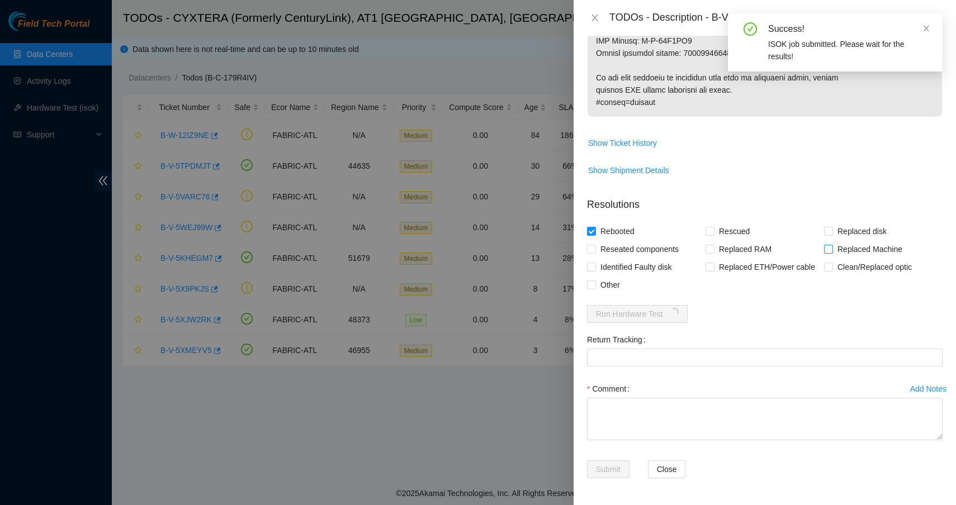
click at [846, 248] on span "Replaced Machine" at bounding box center [870, 249] width 74 height 18
click at [832, 248] on input "Replaced Machine" at bounding box center [828, 249] width 8 height 8
checkbox input "true"
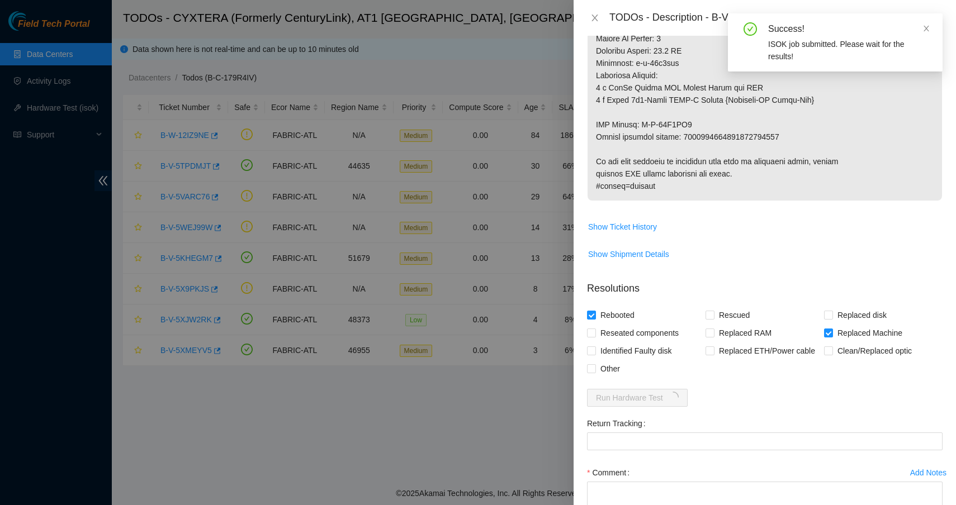
scroll to position [591, 0]
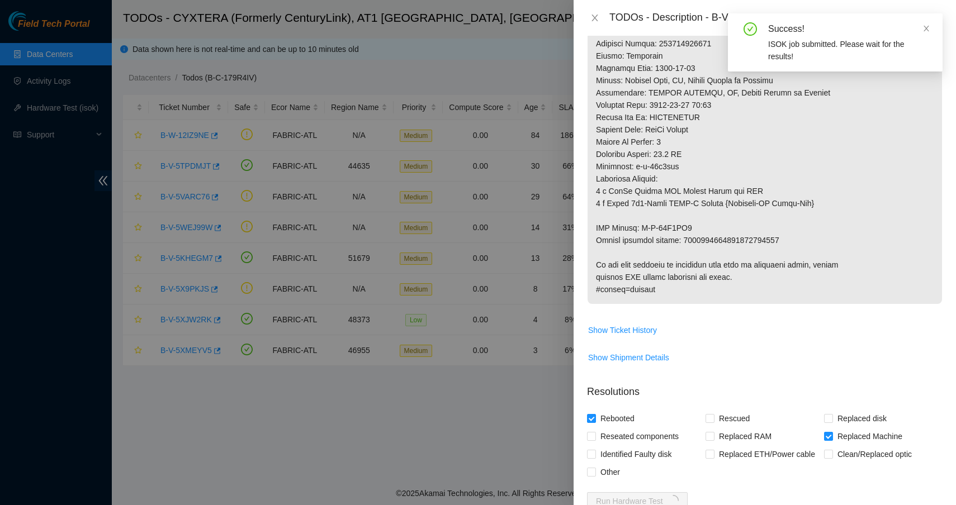
copy p "9612018969028700239098"
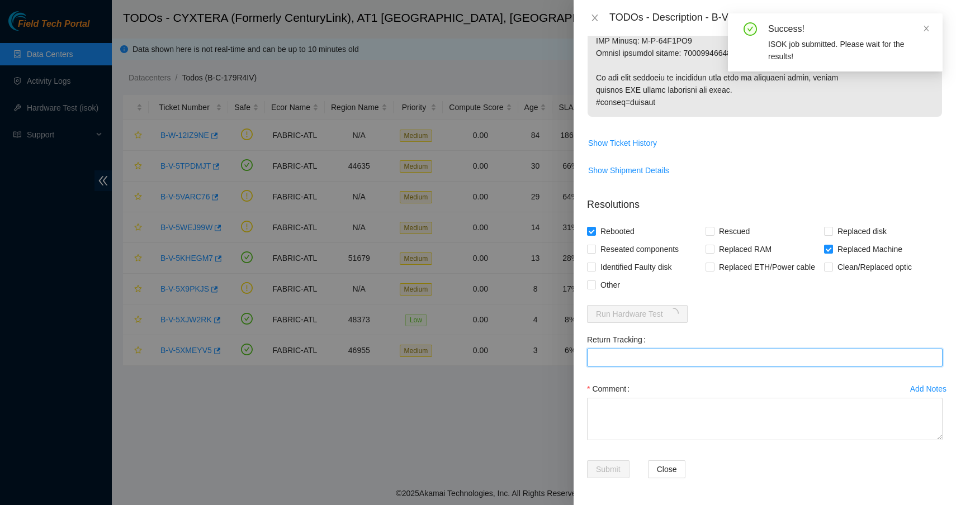
click at [666, 359] on Tracking "Return Tracking" at bounding box center [764, 358] width 355 height 18
paste Tracking "9612018969028700239098"
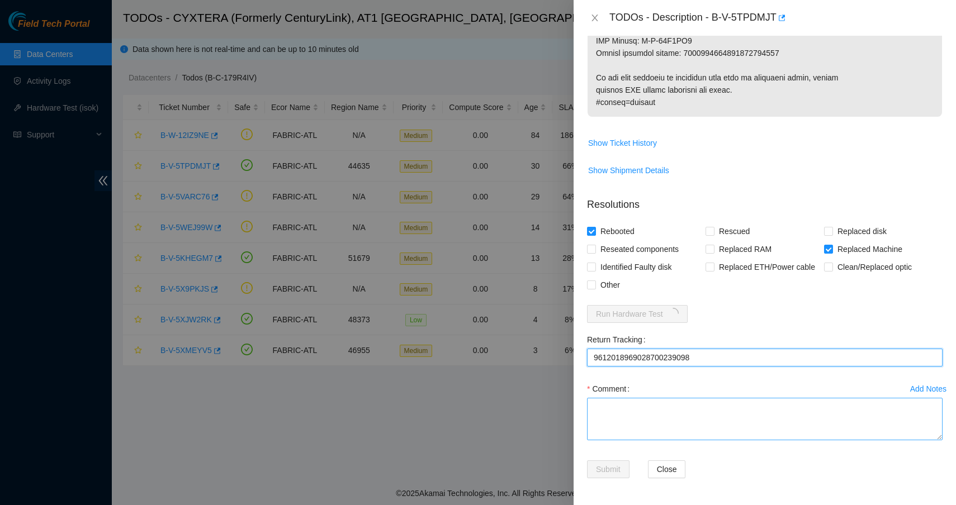
type Tracking "9612018969028700239098"
click at [648, 407] on textarea "Comment" at bounding box center [764, 419] width 355 height 42
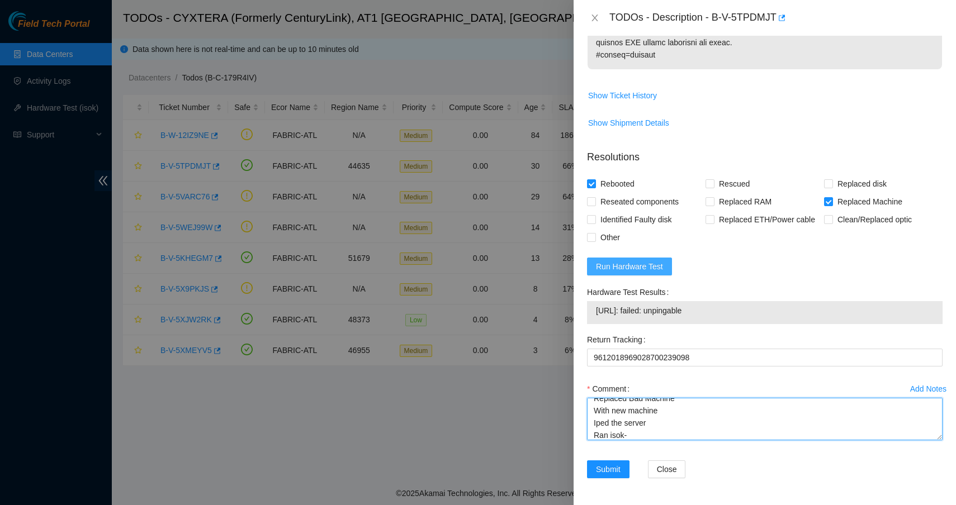
scroll to position [838, 0]
type textarea "Replaced Bad Machine With new machine Iped the server Ran isok-"
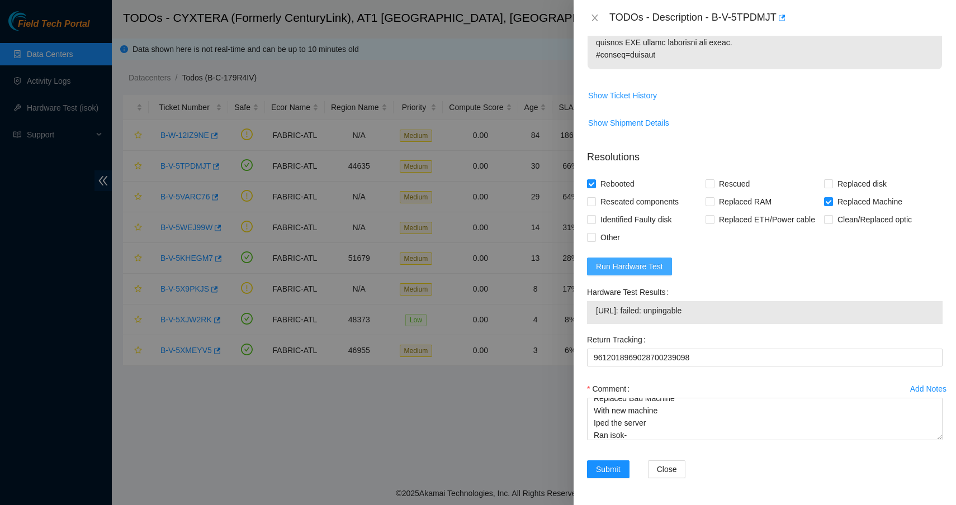
click at [628, 266] on span "Run Hardware Test" at bounding box center [629, 266] width 67 height 12
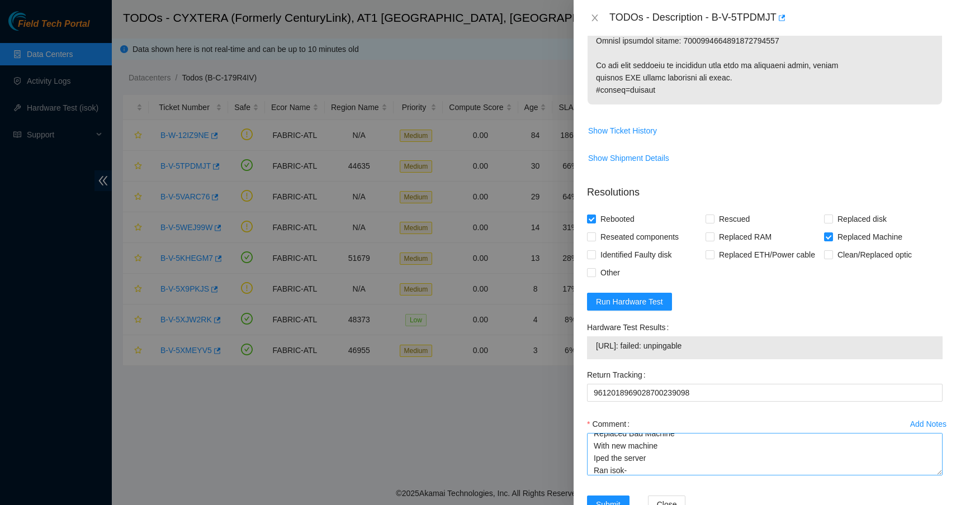
scroll to position [793, 0]
click at [597, 20] on icon "close" at bounding box center [594, 17] width 9 height 9
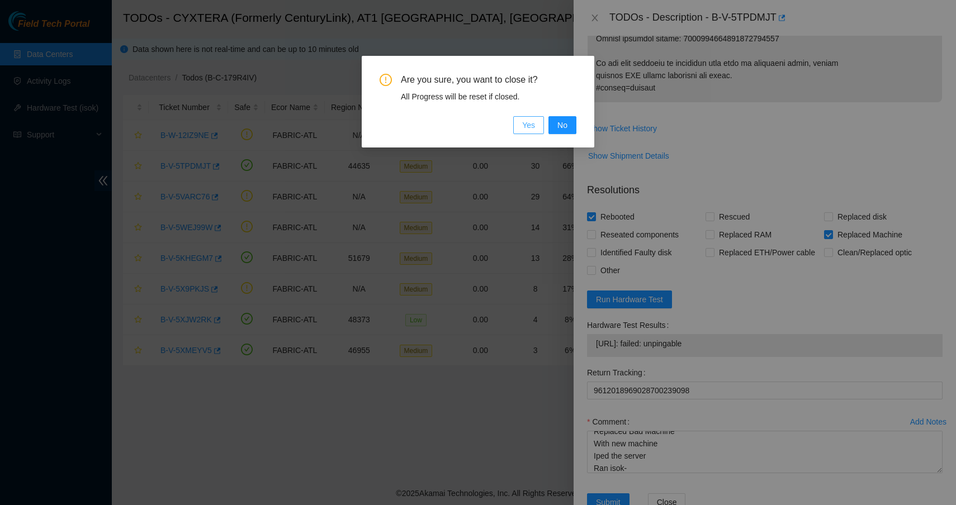
click at [530, 126] on span "Yes" at bounding box center [528, 125] width 13 height 12
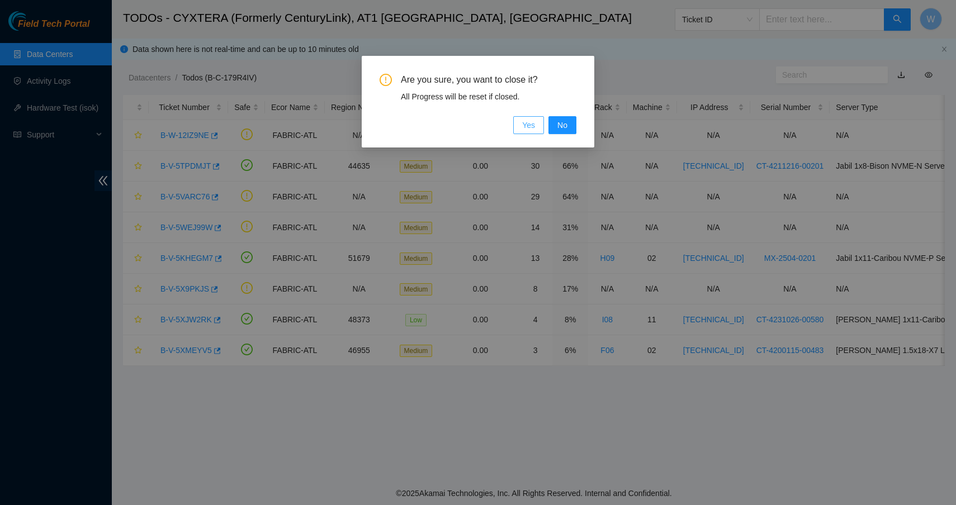
scroll to position [83, 0]
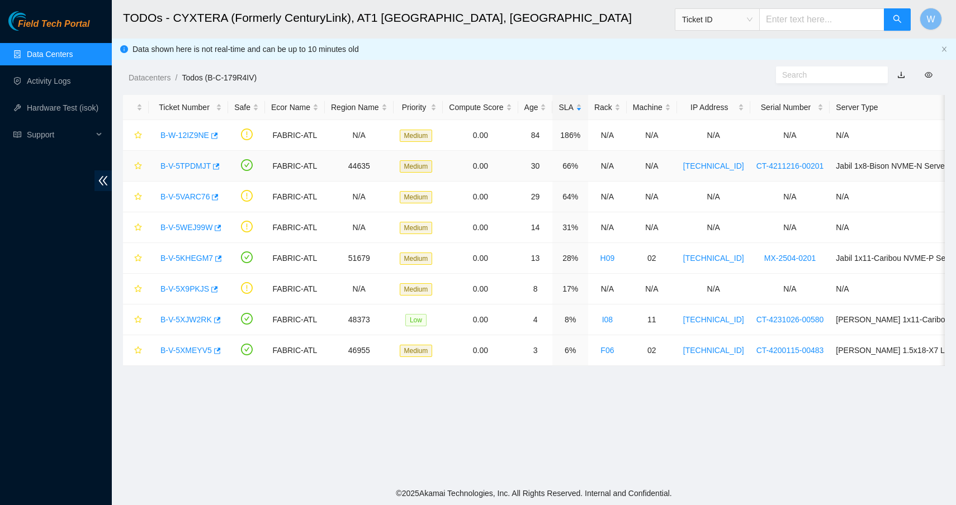
click at [195, 162] on link "B-V-5TPDMJT" at bounding box center [185, 166] width 50 height 9
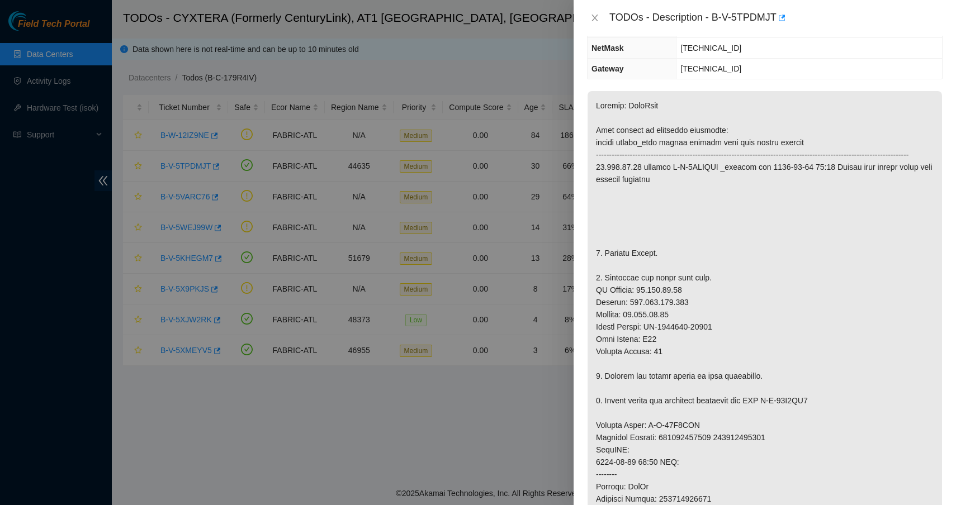
scroll to position [132, 0]
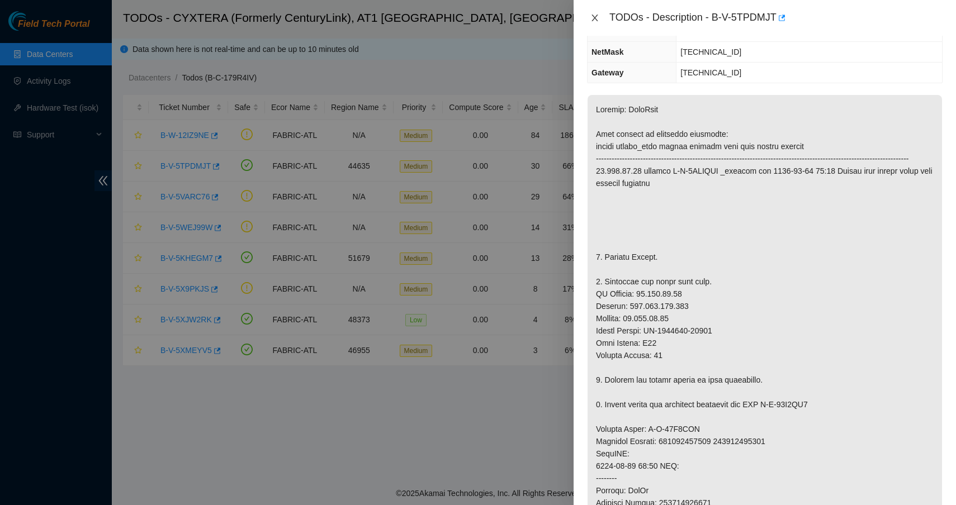
click at [592, 15] on icon "close" at bounding box center [594, 18] width 6 height 7
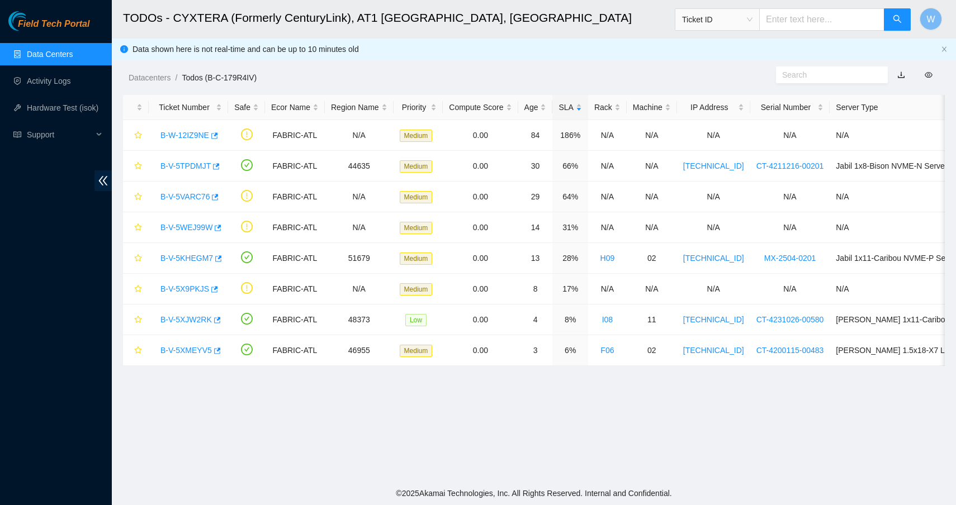
scroll to position [83, 0]
click at [196, 257] on link "B-V-5KHEGM7" at bounding box center [186, 258] width 53 height 9
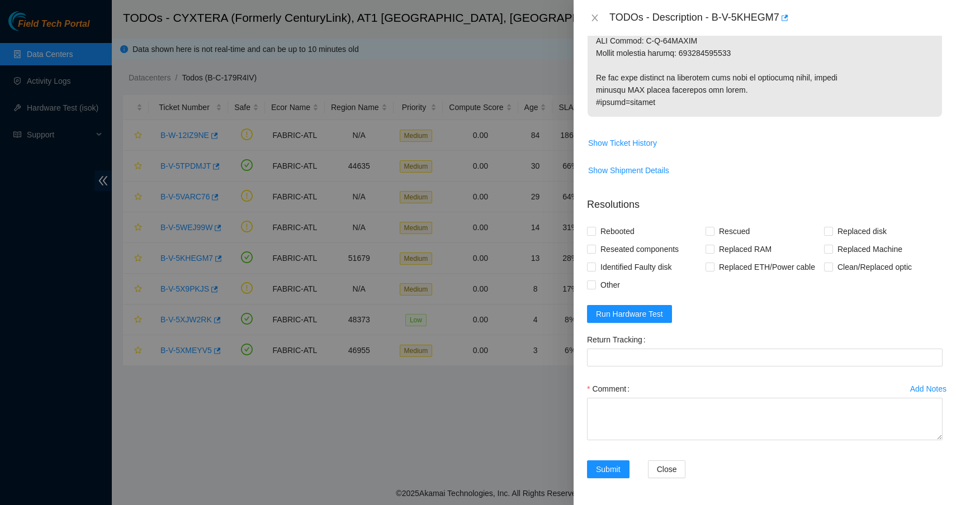
scroll to position [709, 0]
click at [637, 319] on span "Run Hardware Test" at bounding box center [629, 314] width 67 height 12
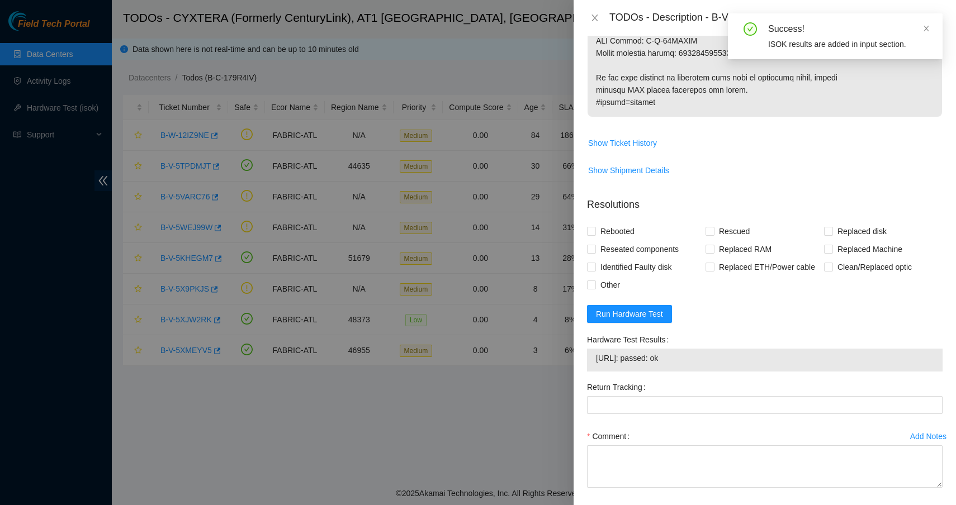
click at [680, 443] on div "Comment" at bounding box center [764, 437] width 355 height 18
click at [667, 457] on textarea "Comment" at bounding box center [764, 466] width 355 height 42
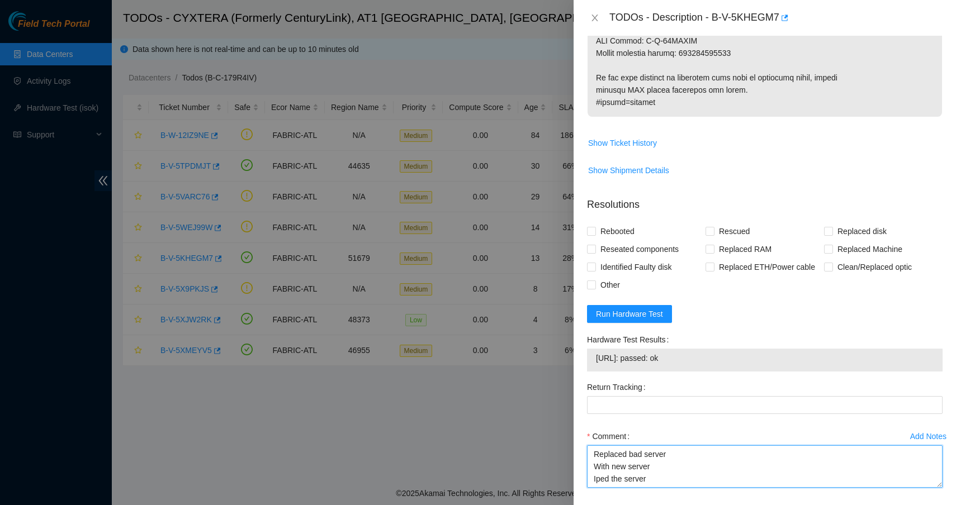
scroll to position [8, 0]
drag, startPoint x: 705, startPoint y: 357, endPoint x: 596, endPoint y: 359, distance: 109.0
click at [596, 358] on span "[URL]: passed: ok" at bounding box center [765, 358] width 338 height 12
copy span "[URL]: passed: ok"
click at [638, 482] on textarea "Replaced bad server With new server Iped the server Ran isok -" at bounding box center [764, 466] width 355 height 42
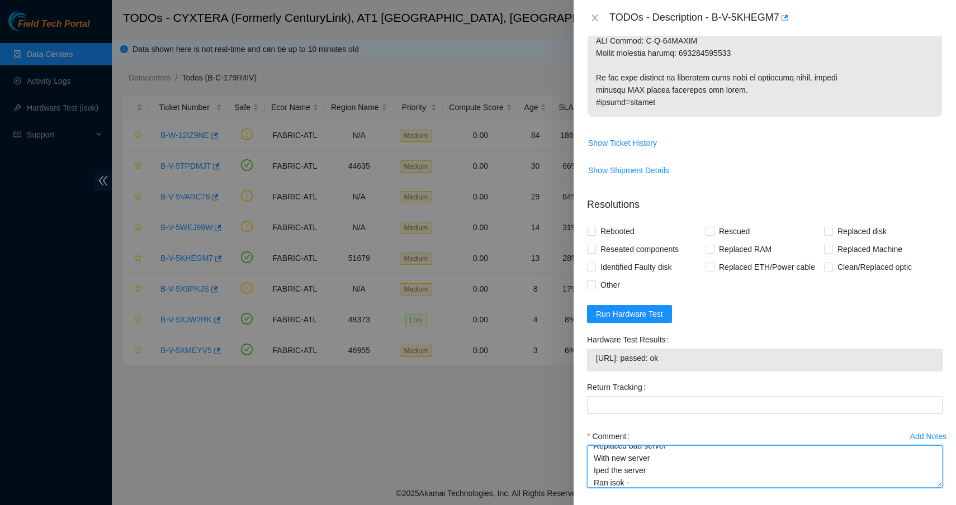
paste textarea "[URL]: passed: ok"
type textarea "Replaced bad server With new server Iped the server Ran isok -[URL]: passed: ok"
click at [618, 230] on span "Rebooted" at bounding box center [617, 231] width 43 height 18
click at [595, 230] on input "Rebooted" at bounding box center [591, 231] width 8 height 8
checkbox input "true"
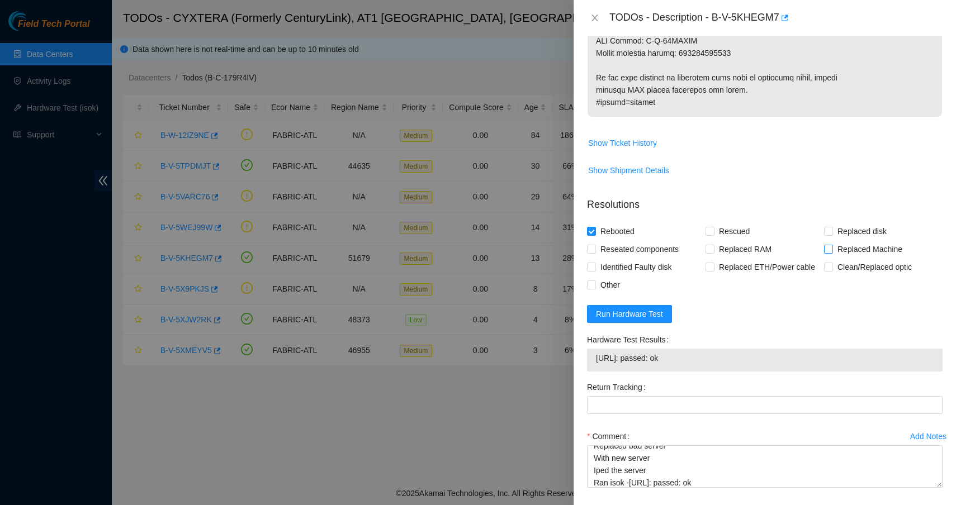
click at [847, 250] on span "Replaced Machine" at bounding box center [870, 249] width 74 height 18
click at [832, 250] on input "Replaced Machine" at bounding box center [828, 249] width 8 height 8
checkbox input "true"
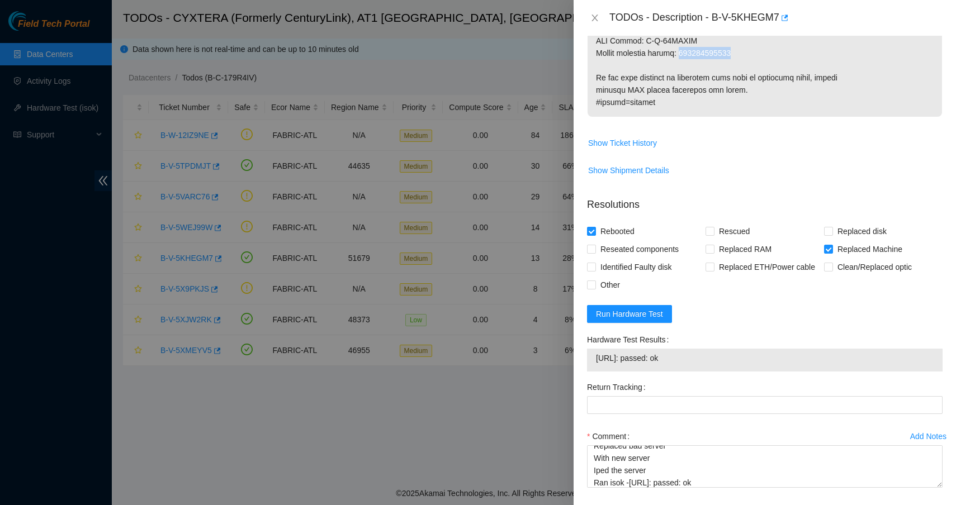
copy p "883933979481"
click at [654, 396] on Tracking "Return Tracking" at bounding box center [764, 405] width 355 height 18
paste Tracking "883933979481"
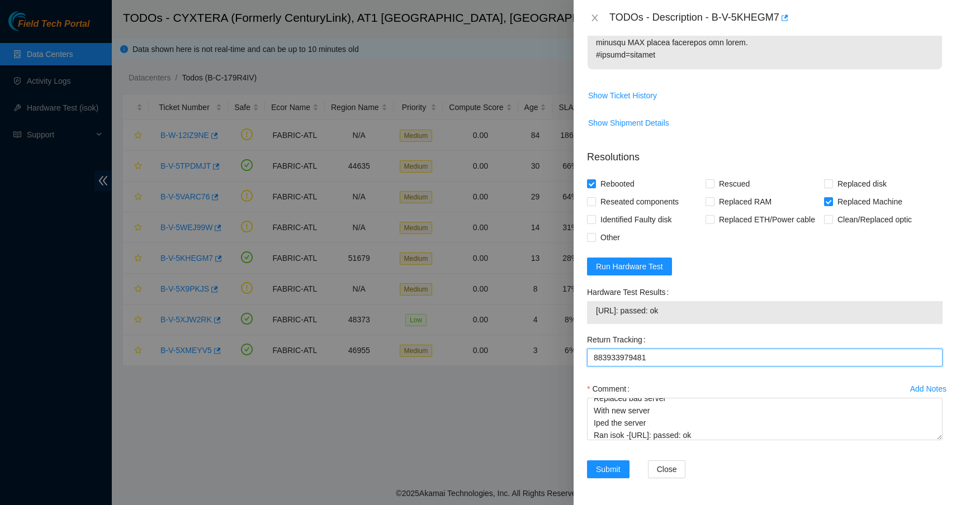
scroll to position [756, 0]
type Tracking "883933979481"
click at [610, 471] on span "Submit" at bounding box center [608, 469] width 25 height 12
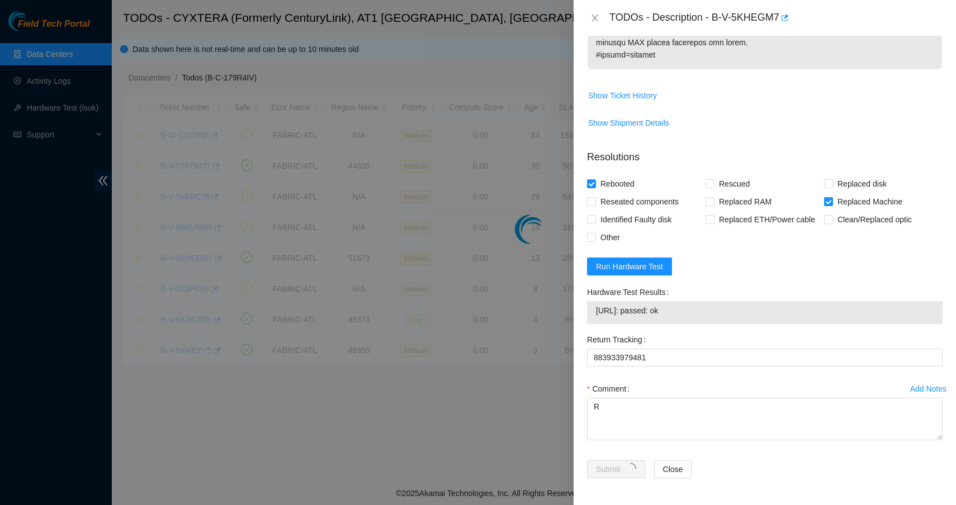
scroll to position [83, 0]
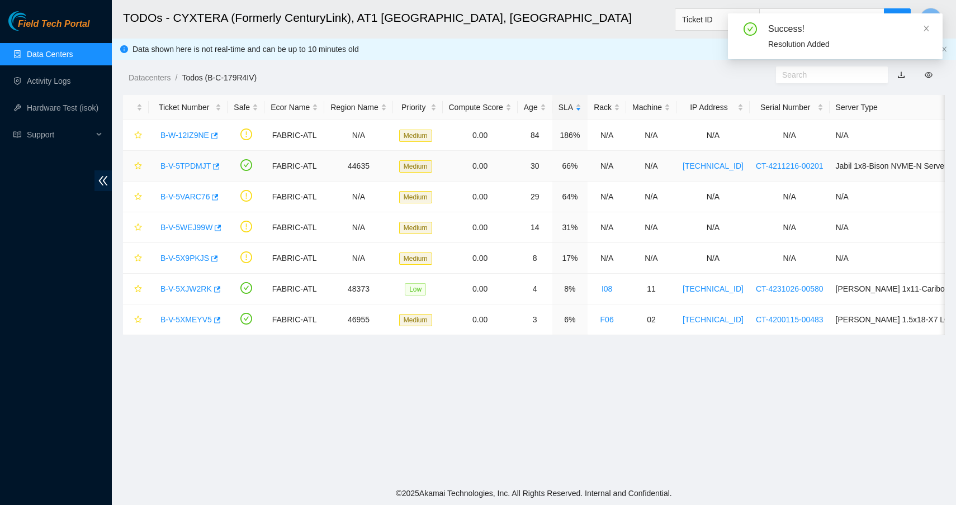
click at [199, 163] on link "B-V-5TPDMJT" at bounding box center [185, 166] width 50 height 9
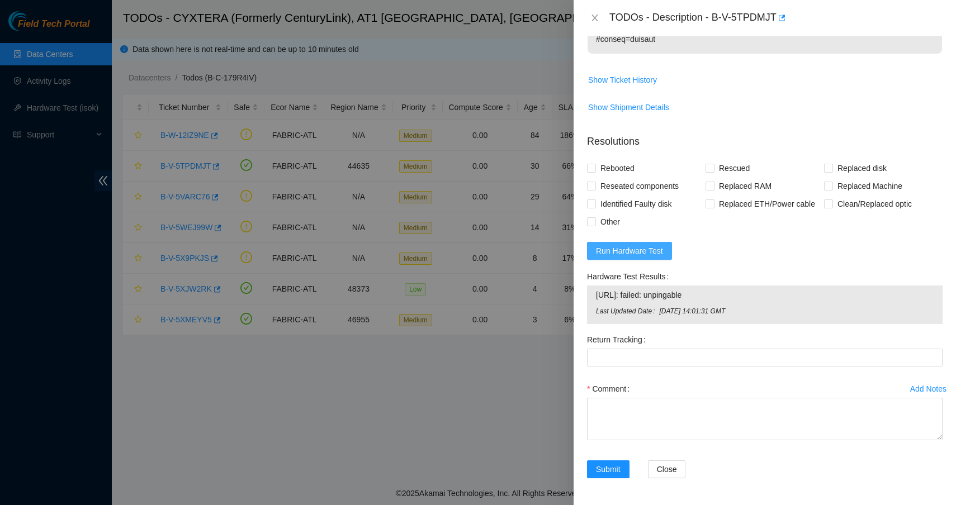
click at [647, 246] on span "Run Hardware Test" at bounding box center [629, 251] width 67 height 12
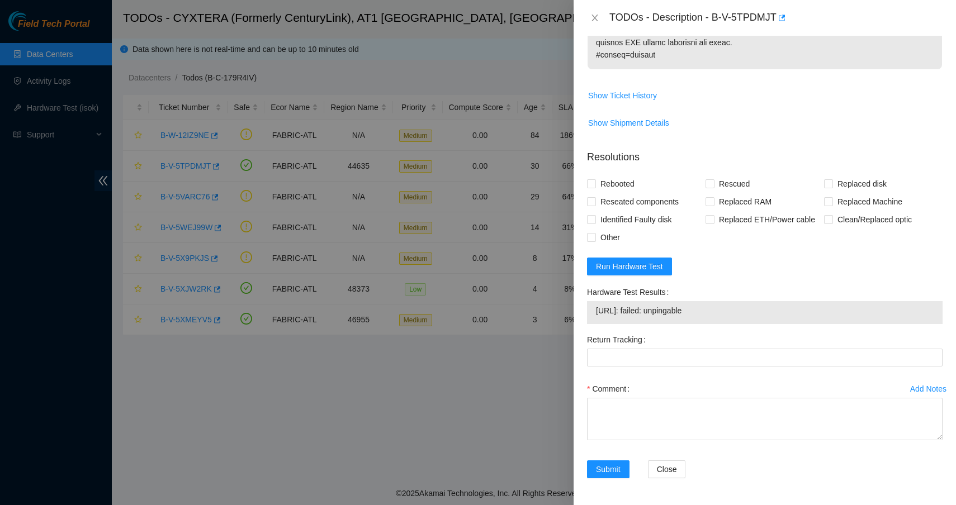
scroll to position [838, 0]
click at [648, 269] on span "Run Hardware Test" at bounding box center [629, 266] width 67 height 12
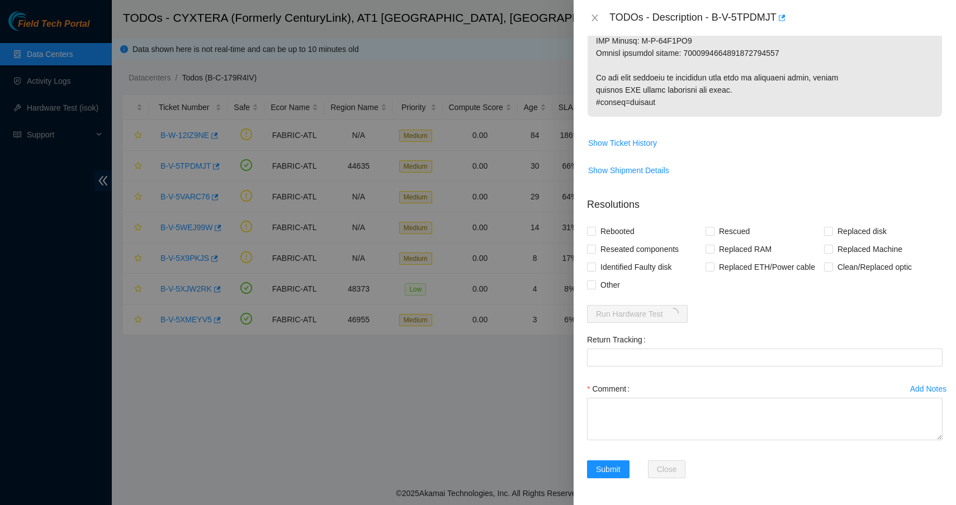
scroll to position [791, 0]
click at [605, 234] on span "Rebooted" at bounding box center [617, 231] width 43 height 18
click at [595, 234] on input "Rebooted" at bounding box center [591, 231] width 8 height 8
checkbox input "true"
click at [848, 248] on span "Replaced Machine" at bounding box center [870, 249] width 74 height 18
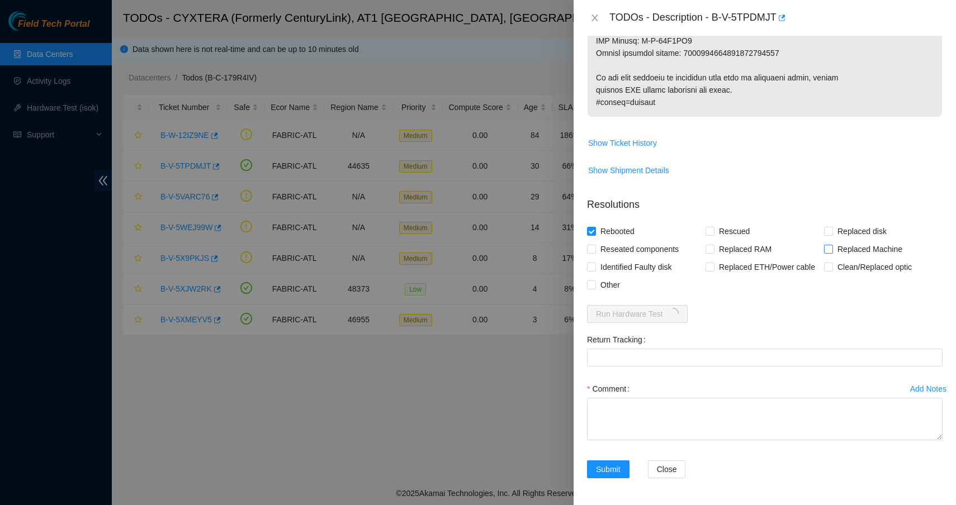
click at [832, 248] on input "Replaced Machine" at bounding box center [828, 249] width 8 height 8
checkbox input "true"
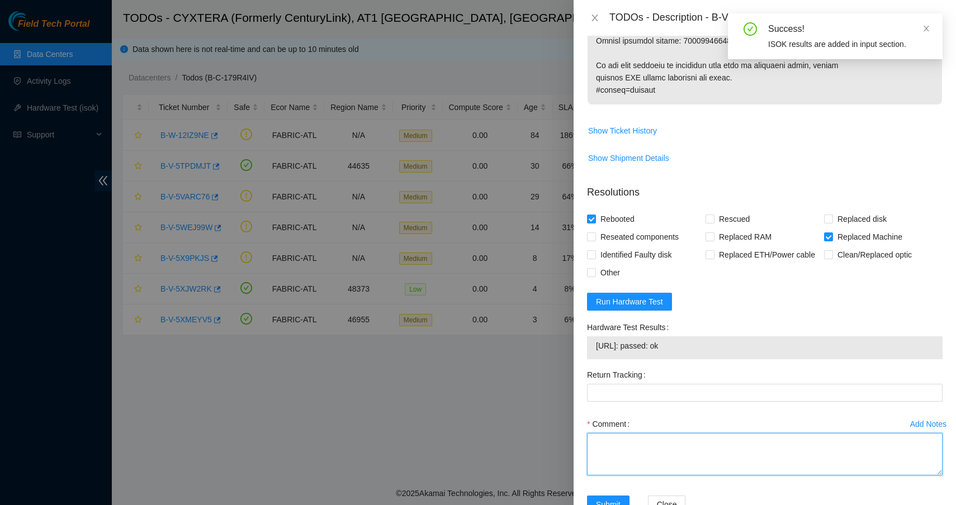
click at [703, 454] on textarea "Comment" at bounding box center [764, 454] width 355 height 42
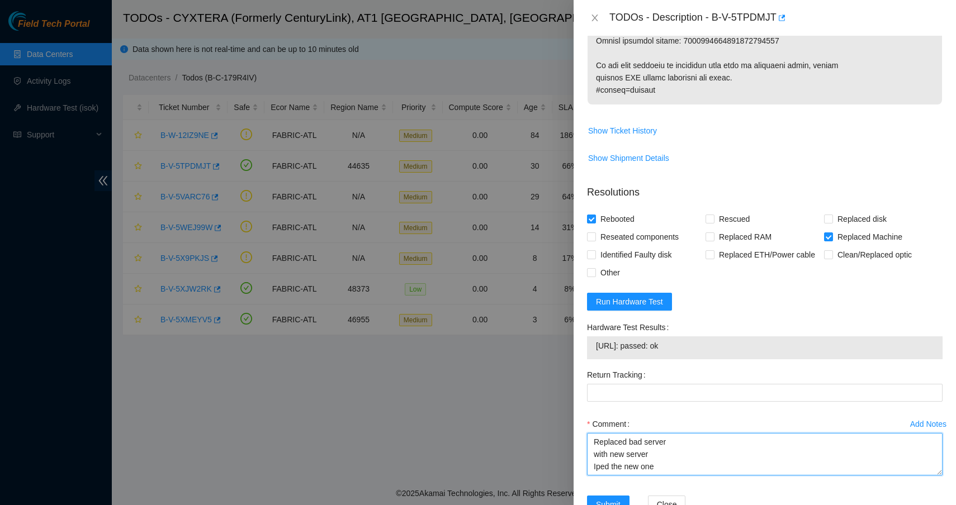
scroll to position [8, 0]
paste textarea "883933979481"
drag, startPoint x: 689, startPoint y: 359, endPoint x: 590, endPoint y: 363, distance: 98.5
click at [590, 359] on div "[URL]: passed: ok" at bounding box center [764, 347] width 355 height 23
copy tbody "[URL]: passed: ok"
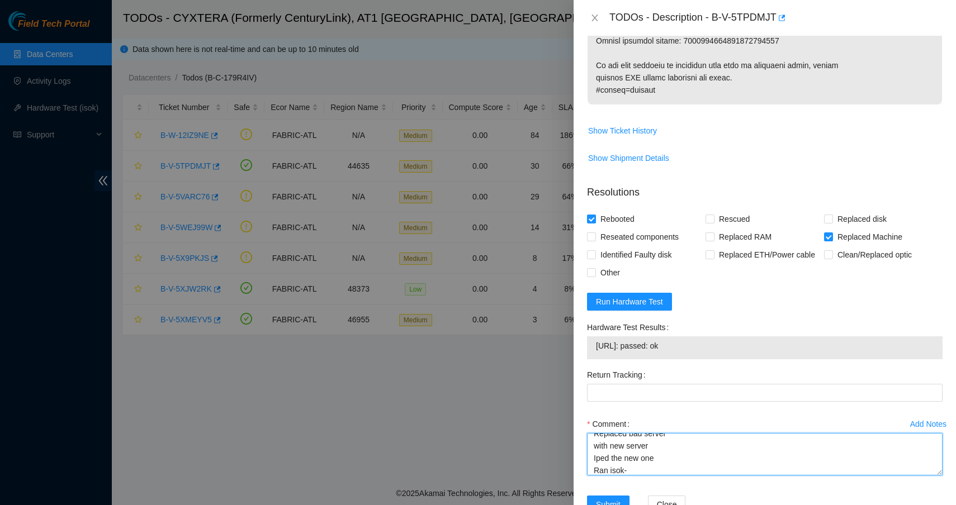
click at [660, 476] on textarea "Replaced bad server with new server Iped the new one Ran isok-" at bounding box center [764, 454] width 355 height 42
paste textarea "[URL]: passed: ok"
type textarea "Replaced bad server with new server Iped the new one Ran isok-[TECHNICAL_ID]: p…"
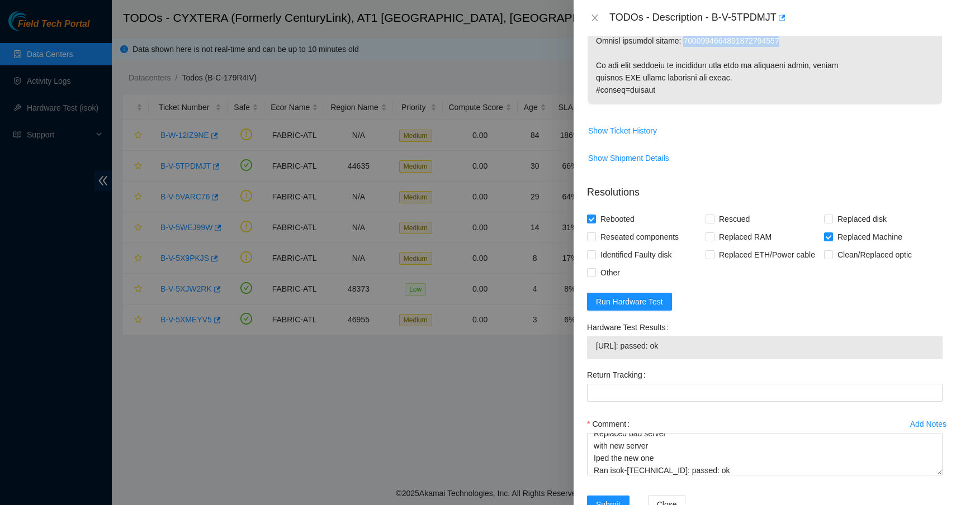
copy p "9612018969028700239098"
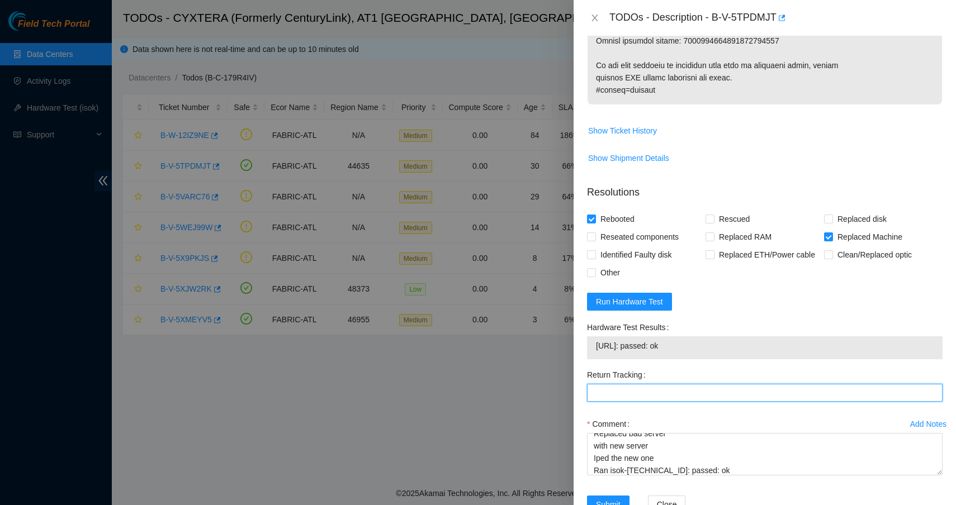
click at [675, 402] on Tracking "Return Tracking" at bounding box center [764, 393] width 355 height 18
paste Tracking "9612018969028700239098"
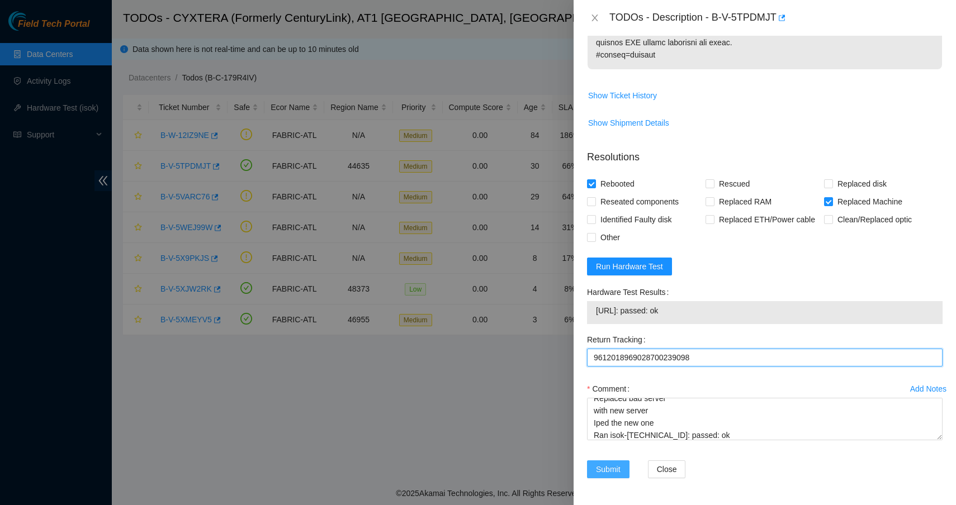
scroll to position [838, 0]
type Tracking "9612018969028700239098"
click at [620, 471] on span "Submit" at bounding box center [608, 469] width 25 height 12
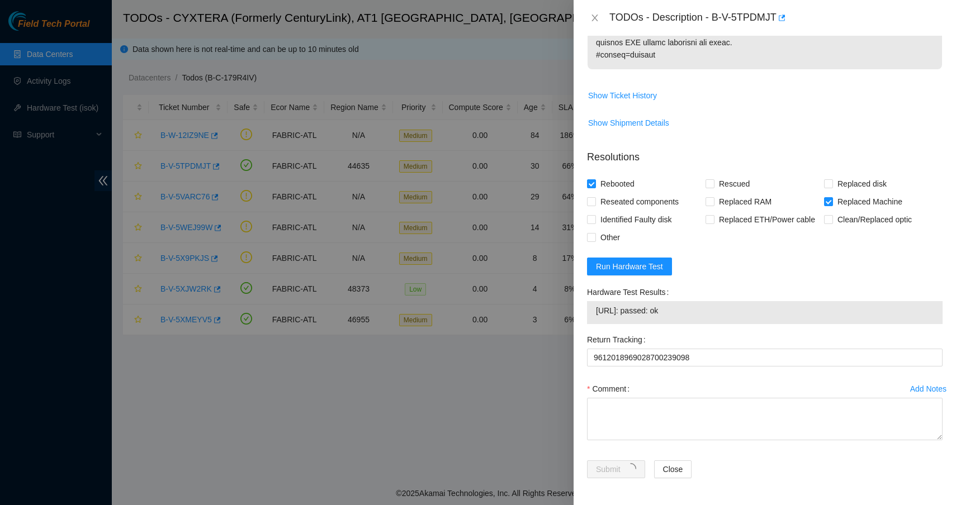
scroll to position [83, 0]
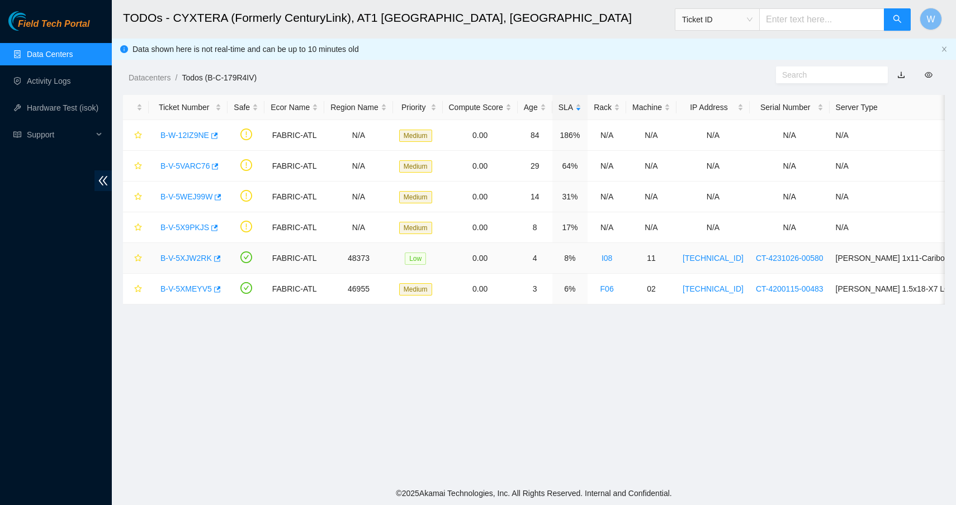
click at [191, 255] on link "B-V-5XJW2RK" at bounding box center [185, 258] width 51 height 9
